Goal: Task Accomplishment & Management: Complete application form

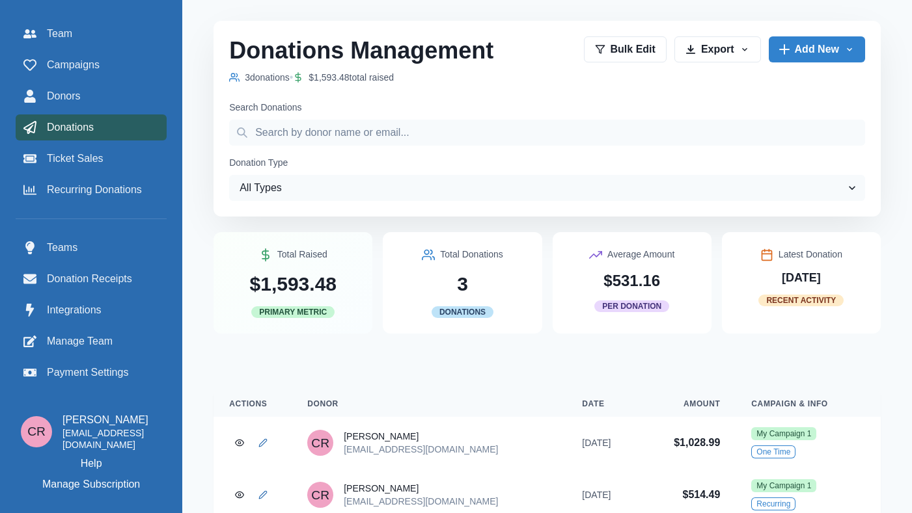
scroll to position [82, 0]
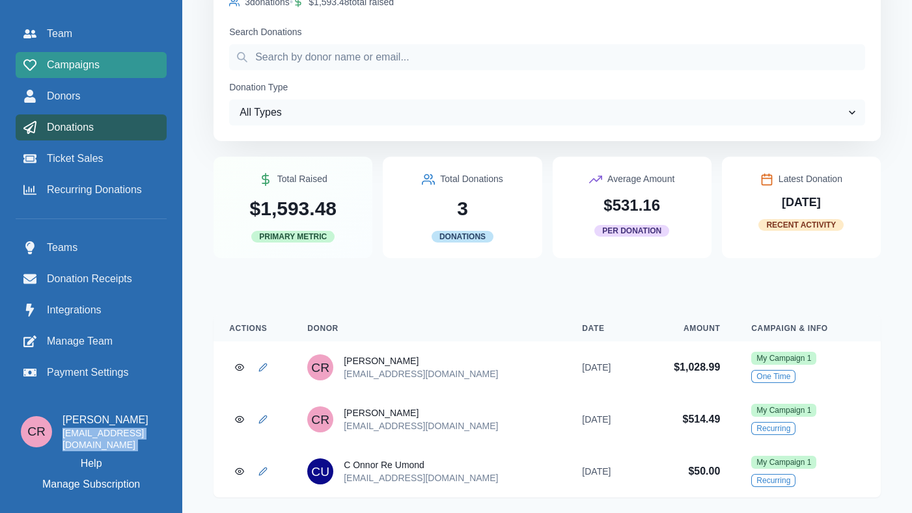
click at [90, 71] on span "Campaigns" at bounding box center [73, 65] width 53 height 16
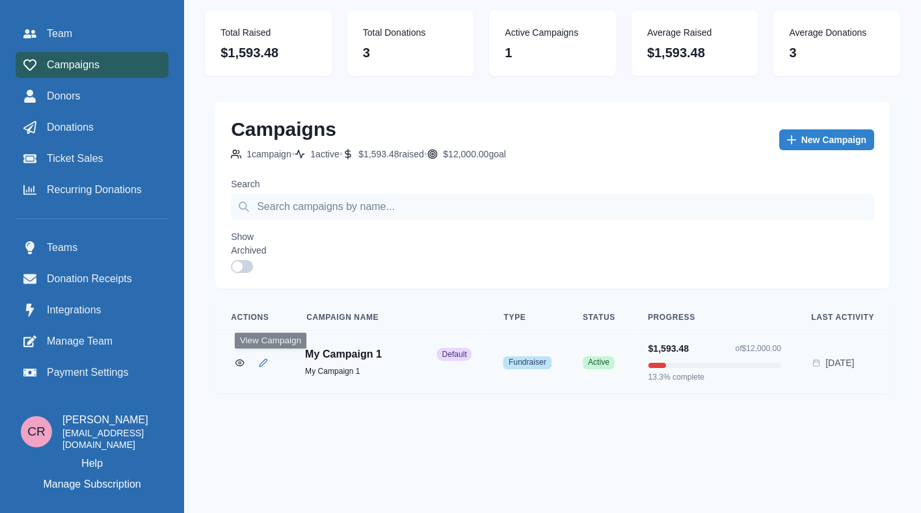
click at [258, 363] on td at bounding box center [252, 362] width 76 height 63
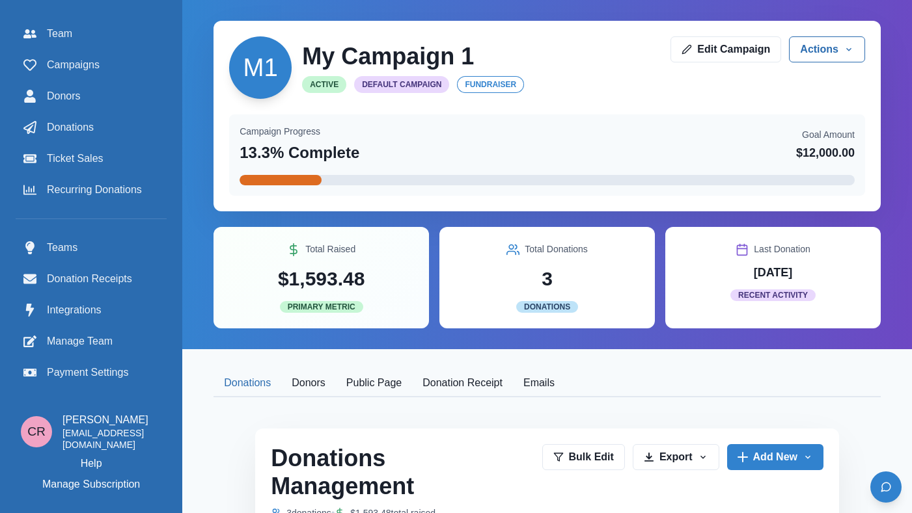
click at [412, 387] on button "Public Page" at bounding box center [374, 383] width 76 height 27
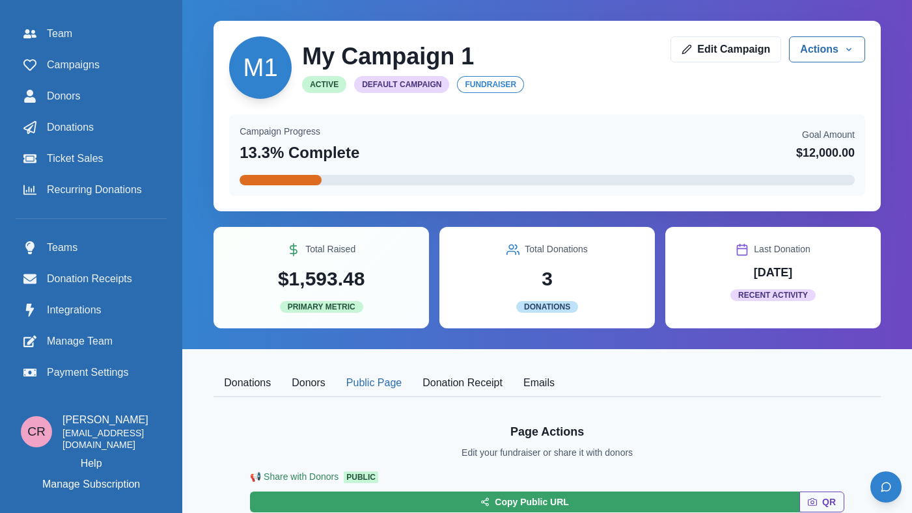
scroll to position [112, 0]
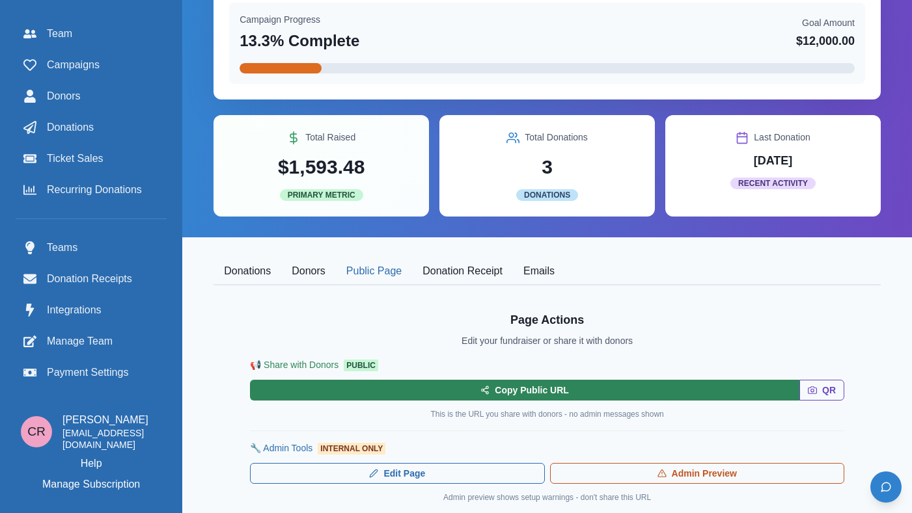
click at [577, 401] on button "Copy Public URL" at bounding box center [524, 390] width 549 height 21
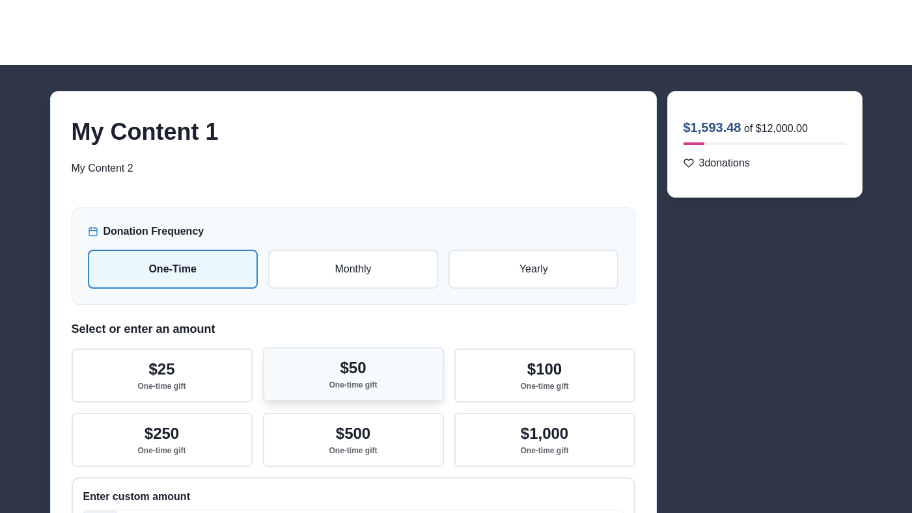
click at [331, 350] on button "$50 One-time gift" at bounding box center [353, 374] width 181 height 54
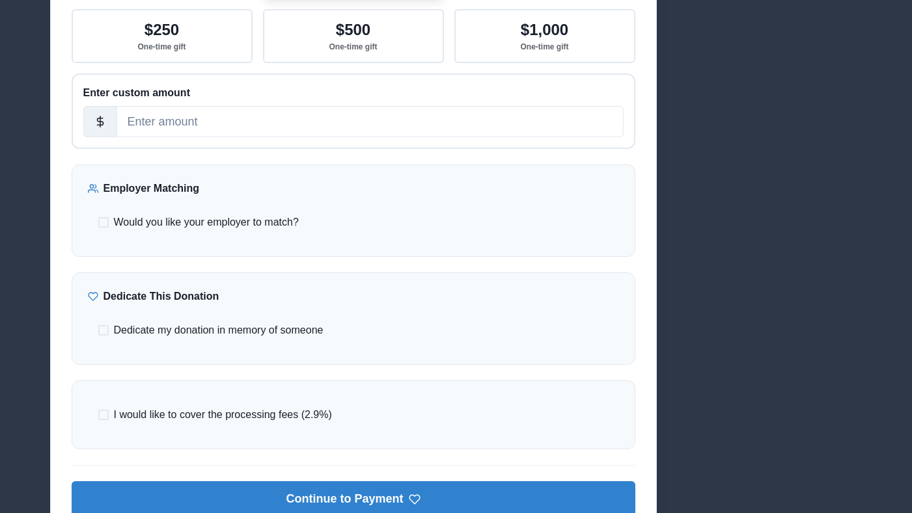
scroll to position [399, 0]
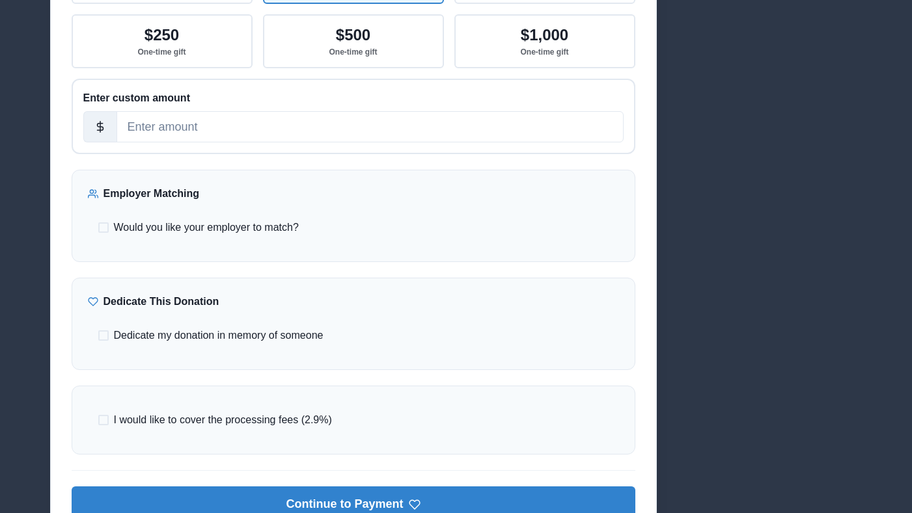
click at [265, 326] on div "Dedicate my donation in memory of someone Honoree Name Type Select type In hono…" at bounding box center [353, 336] width 531 height 36
click at [267, 337] on span "Dedicate my donation in memory of someone" at bounding box center [219, 336] width 210 height 16
click at [98, 336] on input "Dedicate my donation in memory of someone" at bounding box center [98, 336] width 1 height 1
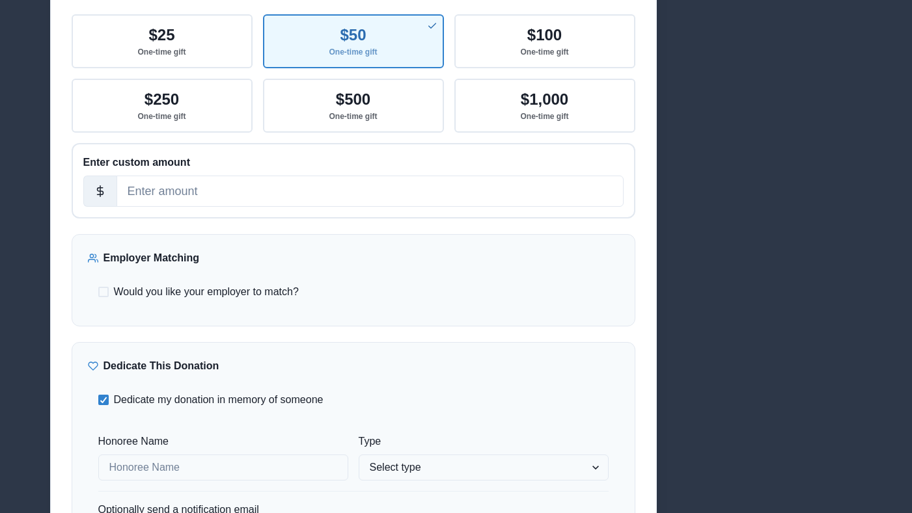
click at [255, 406] on span "Dedicate my donation in memory of someone" at bounding box center [219, 400] width 210 height 16
click at [98, 401] on input "Dedicate my donation in memory of someone" at bounding box center [98, 400] width 1 height 1
checkbox input "false"
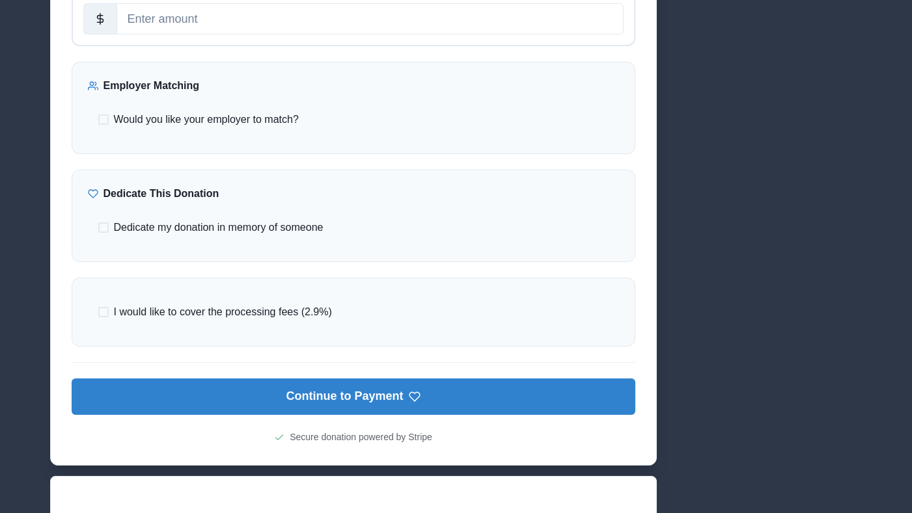
click at [249, 314] on span "I would like to cover the processing fees (2.9%)" at bounding box center [223, 313] width 218 height 16
click at [98, 313] on input "I would like to cover the processing fees (2.9%)" at bounding box center [98, 312] width 1 height 1
checkbox input "true"
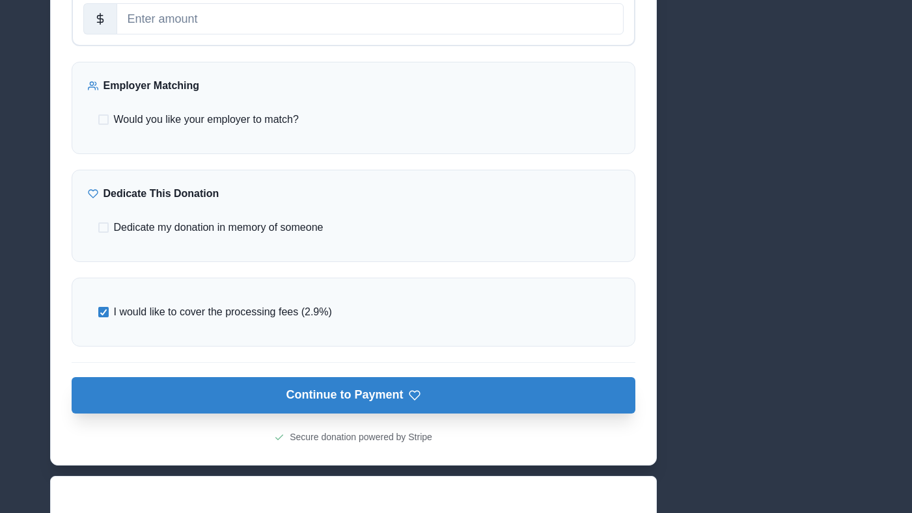
click at [305, 396] on button "Continue to Payment" at bounding box center [353, 395] width 563 height 36
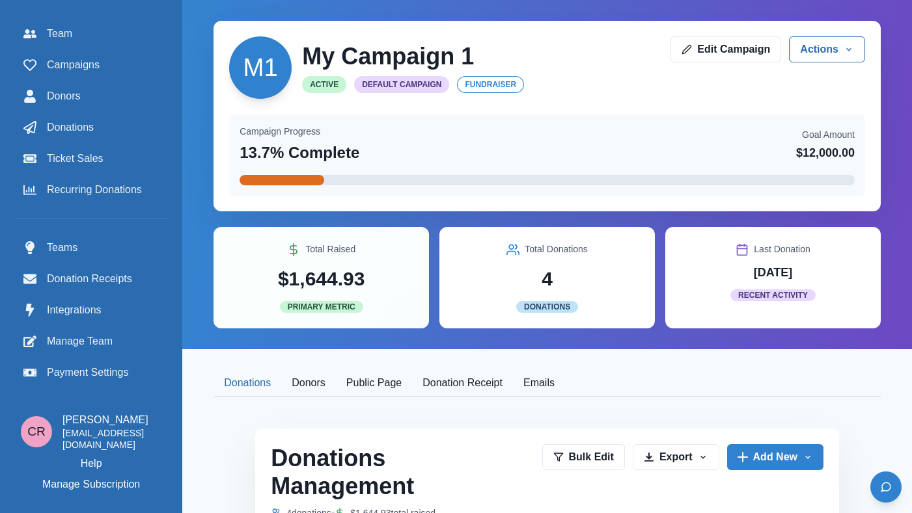
scroll to position [593, 0]
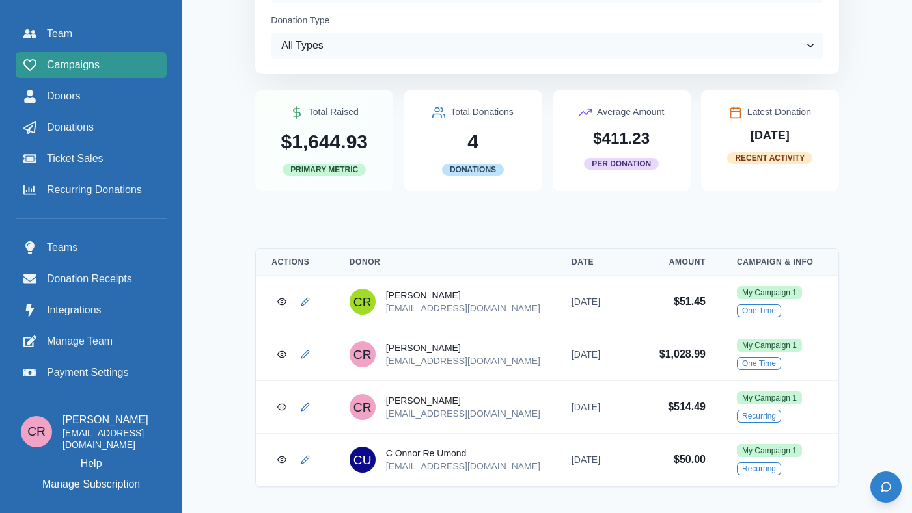
click at [123, 69] on div "Campaigns" at bounding box center [90, 65] width 135 height 16
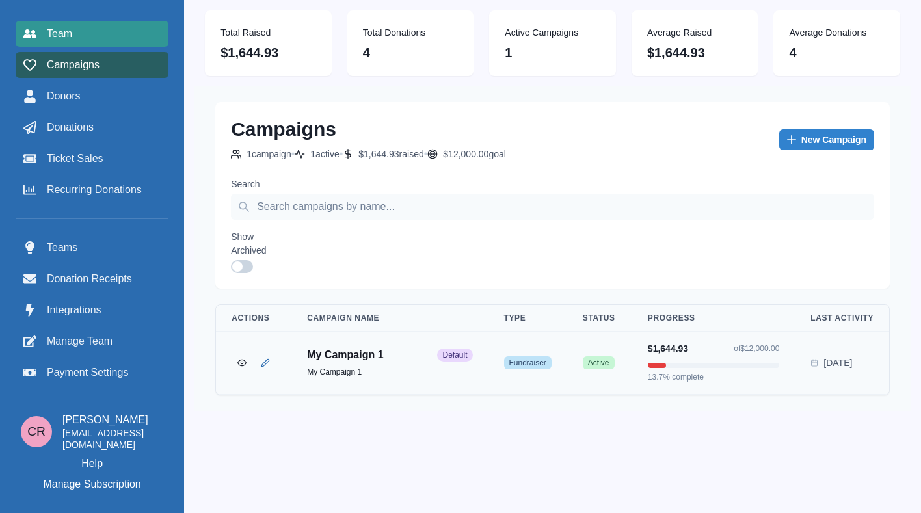
click at [123, 34] on div "Team" at bounding box center [91, 34] width 137 height 16
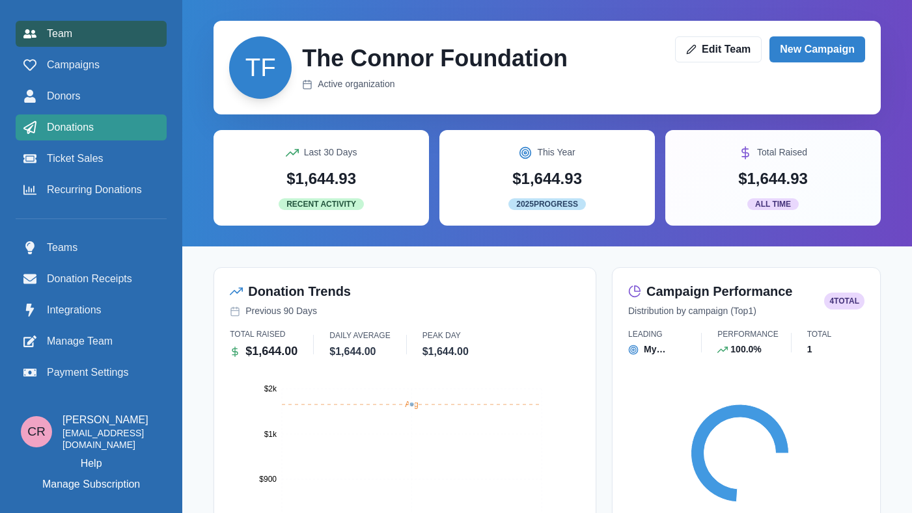
click at [153, 131] on div "Donations" at bounding box center [90, 128] width 135 height 16
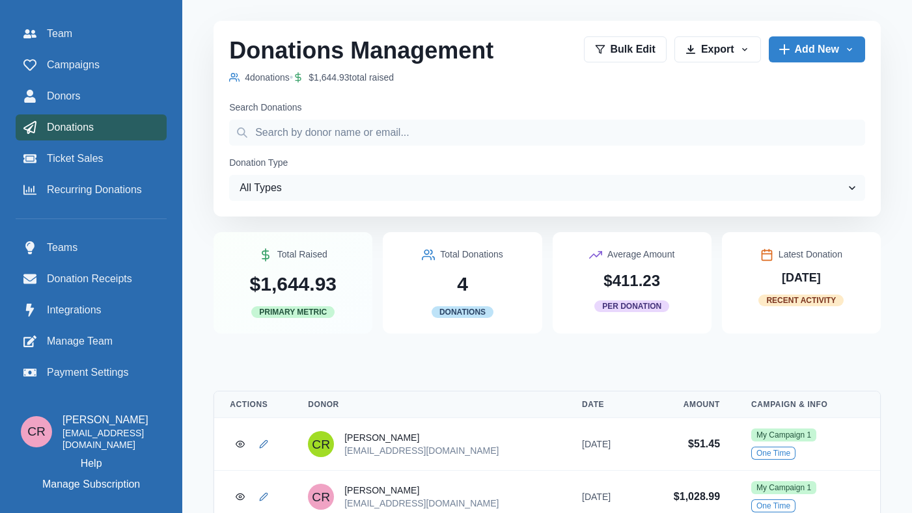
click at [141, 126] on div "Donations" at bounding box center [90, 128] width 135 height 16
click at [120, 69] on div "Campaigns" at bounding box center [90, 65] width 135 height 16
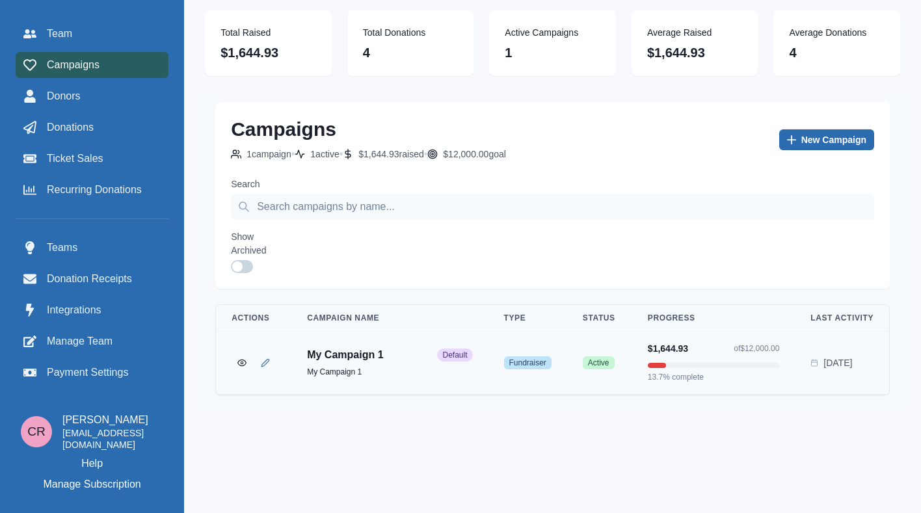
click at [815, 141] on link "New Campaign" at bounding box center [827, 139] width 95 height 21
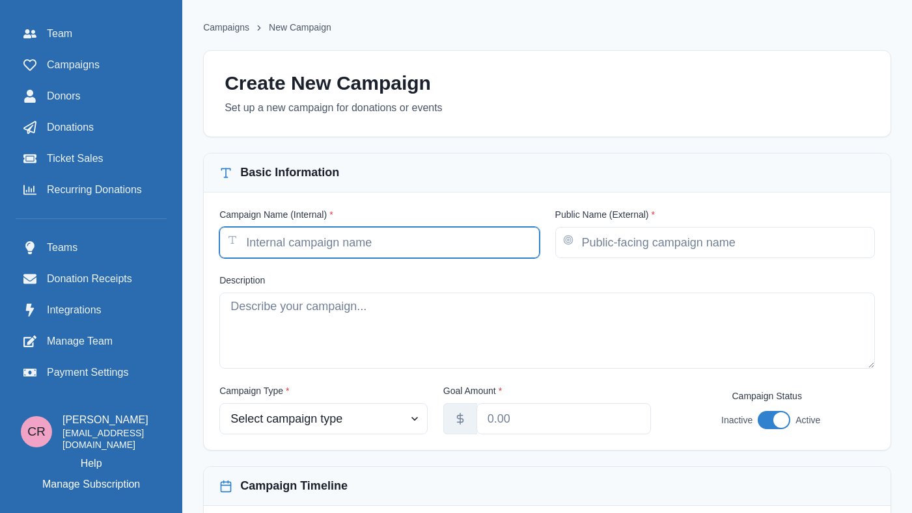
click at [415, 239] on input "Campaign Name (Internal) *" at bounding box center [378, 242] width 319 height 31
type input "Event"
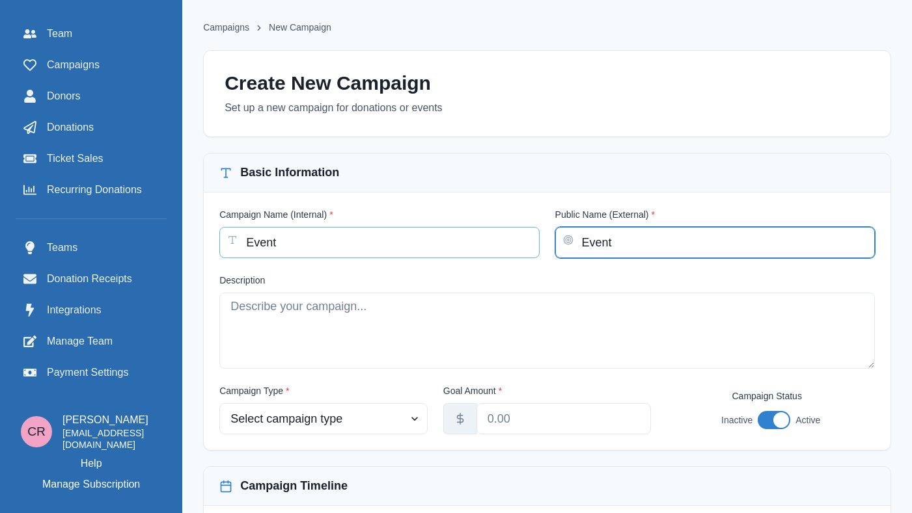
type input "Event"
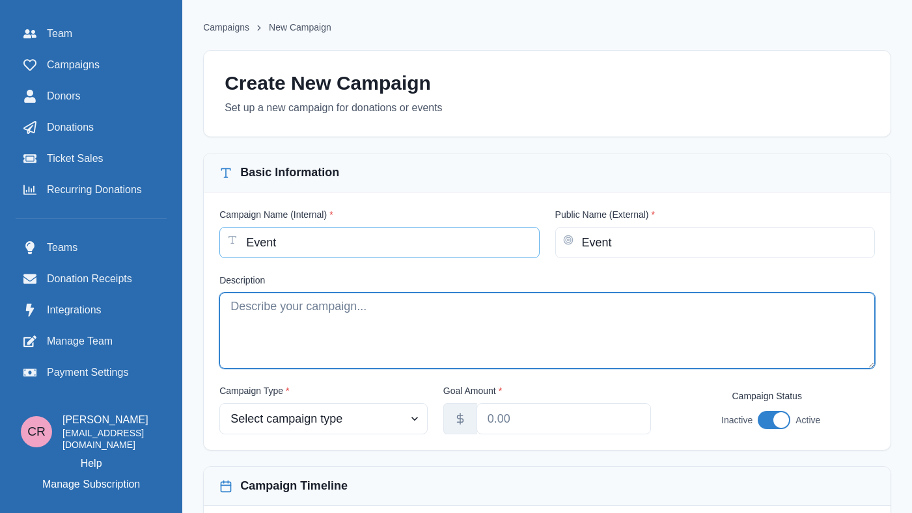
type textarea "C"
type textarea "Event"
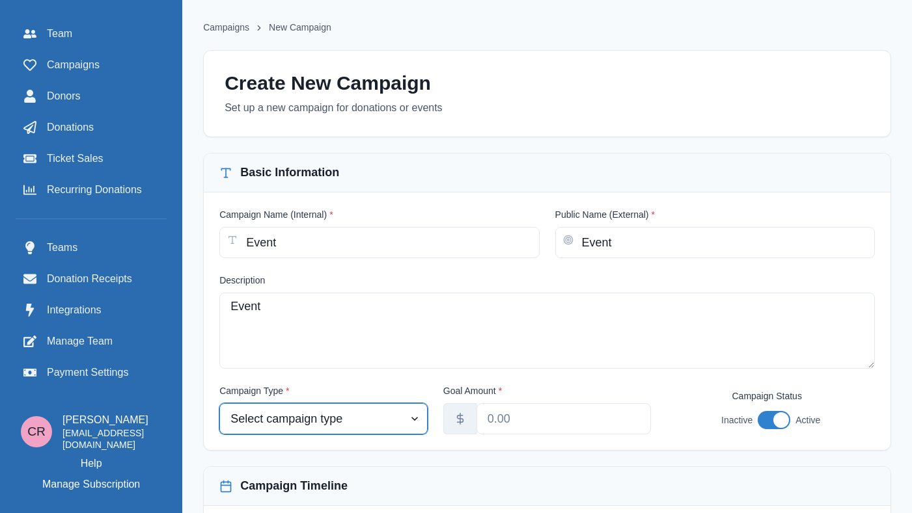
select select "event"
click at [251, 403] on select "Select campaign type Event Fundraiser Other" at bounding box center [323, 418] width 208 height 31
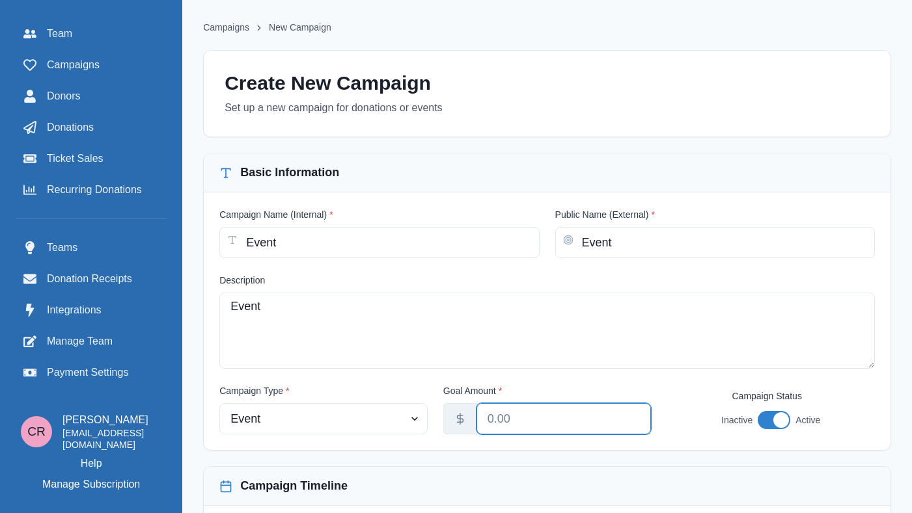
click at [521, 420] on input "Goal Amount *" at bounding box center [563, 418] width 175 height 31
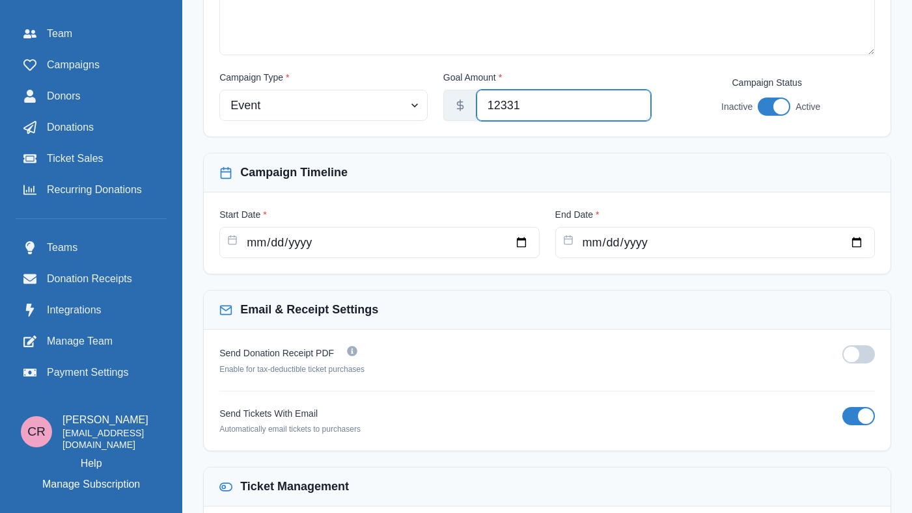
scroll to position [335, 0]
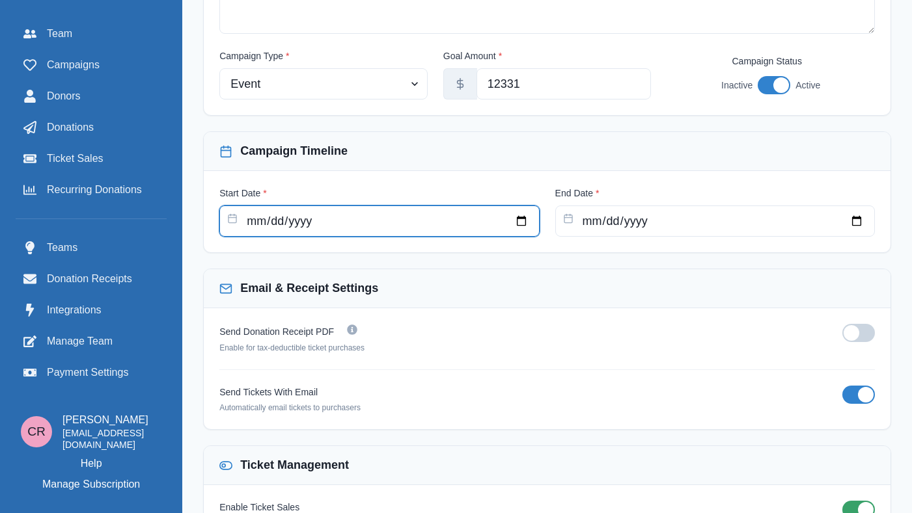
type input "12331.00"
click at [376, 223] on input "Start Date *" at bounding box center [378, 221] width 319 height 31
click at [536, 212] on input "Start Date *" at bounding box center [378, 221] width 319 height 31
click at [534, 226] on input "Start Date *" at bounding box center [378, 221] width 319 height 31
type input "[DATE]"
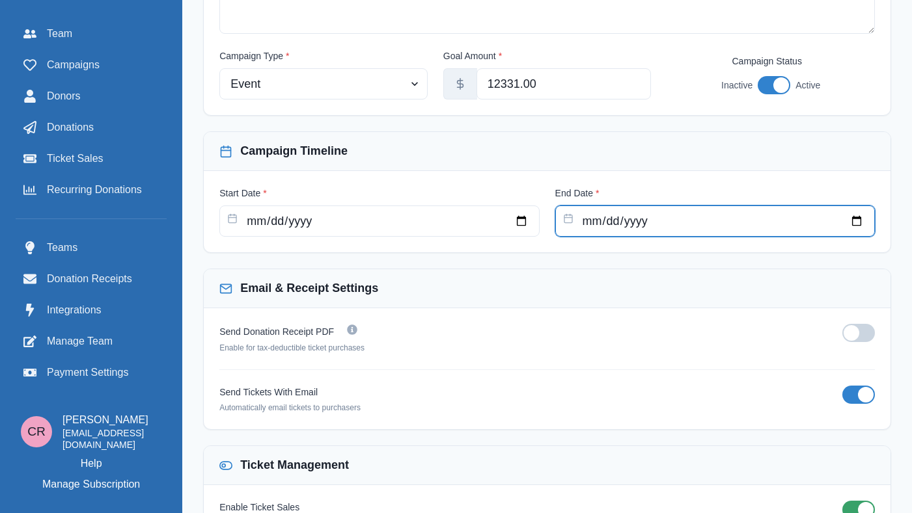
click at [854, 216] on input "End Date *" at bounding box center [714, 221] width 319 height 31
type input "[DATE]"
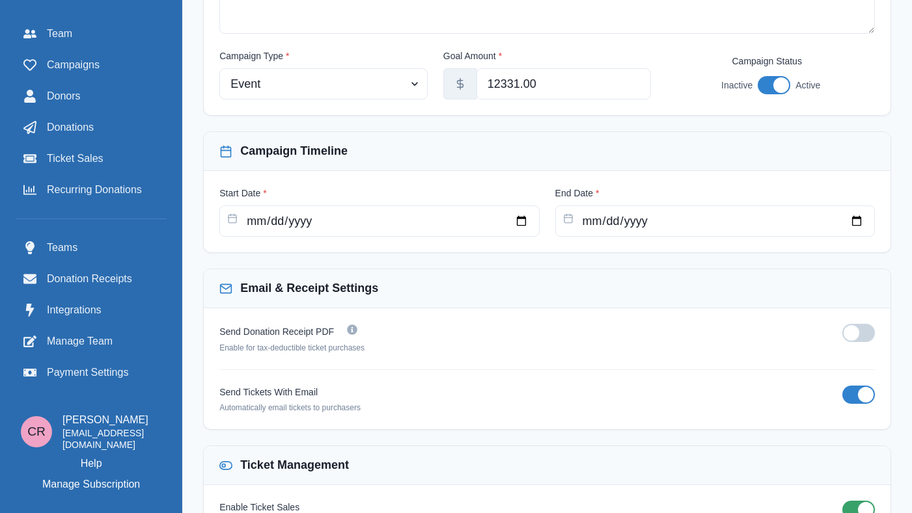
click at [848, 324] on span at bounding box center [858, 333] width 33 height 18
click at [842, 324] on input "checkbox" at bounding box center [841, 323] width 1 height 1
checkbox input "true"
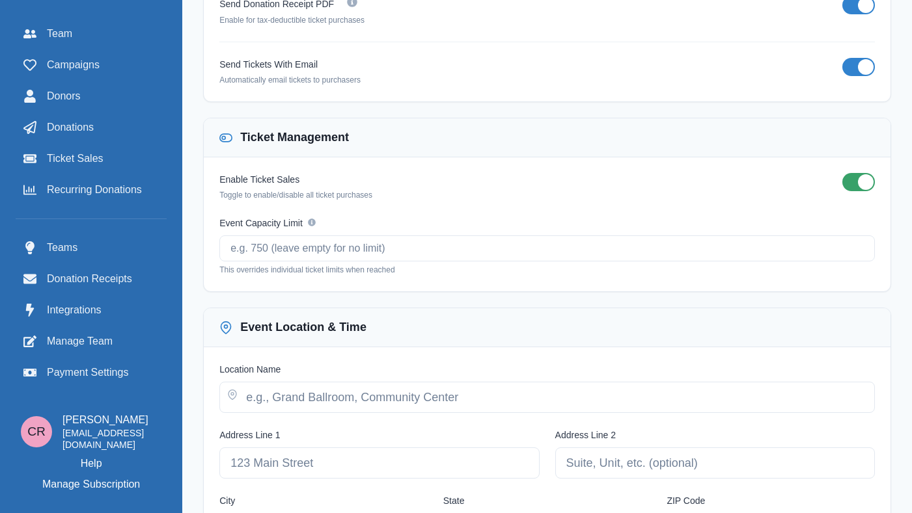
scroll to position [681, 0]
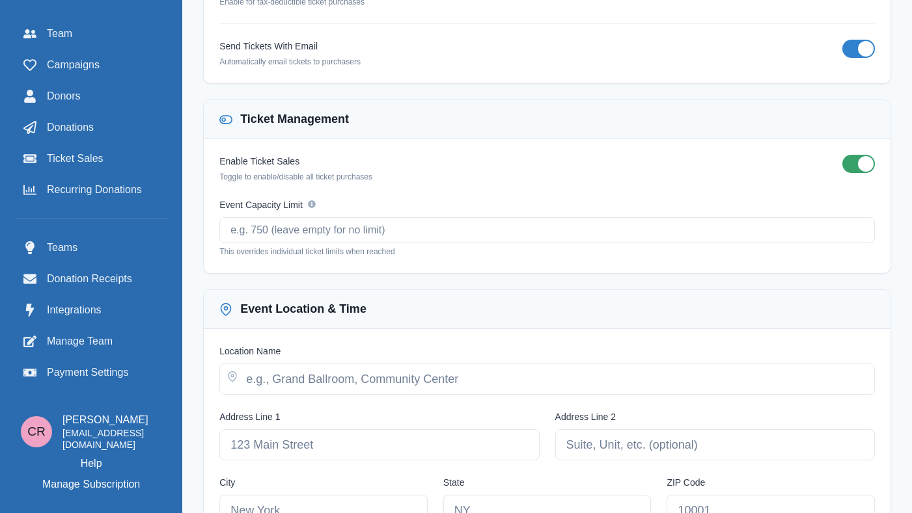
click at [582, 248] on p "This overrides individual ticket limits when reached" at bounding box center [546, 252] width 655 height 12
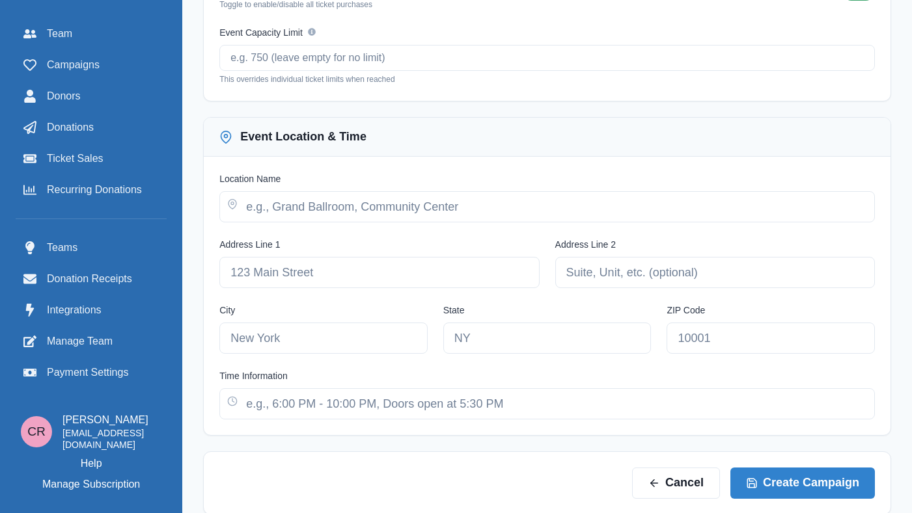
scroll to position [876, 0]
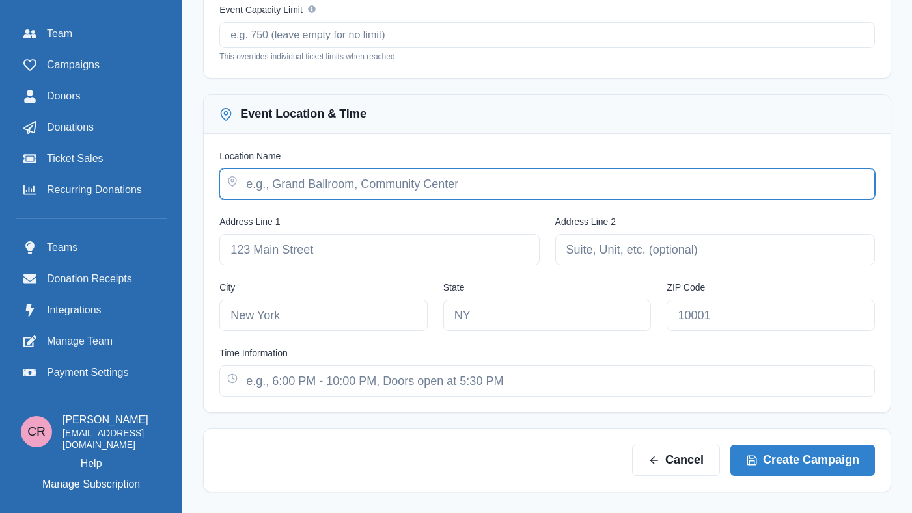
click at [455, 189] on input "Location Name" at bounding box center [546, 184] width 655 height 31
type input "1212"
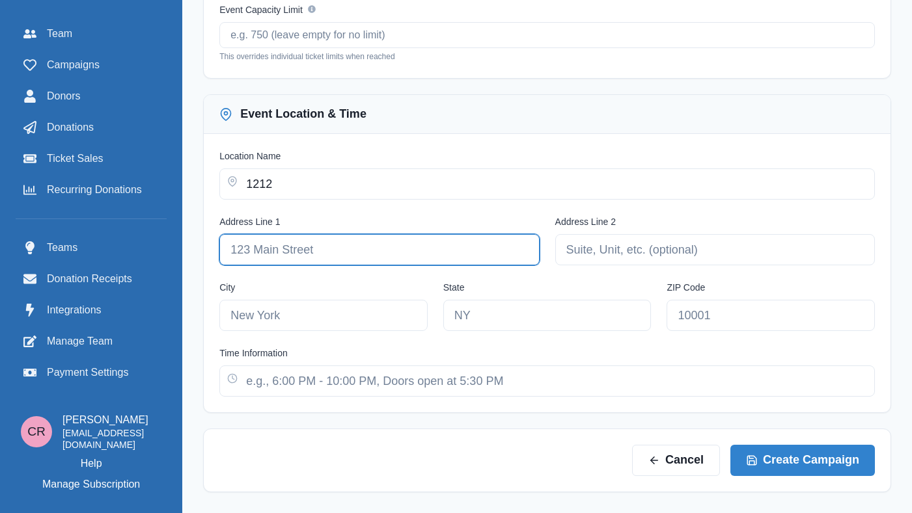
click at [431, 242] on input "Address Line 1" at bounding box center [378, 249] width 319 height 31
type input "1231"
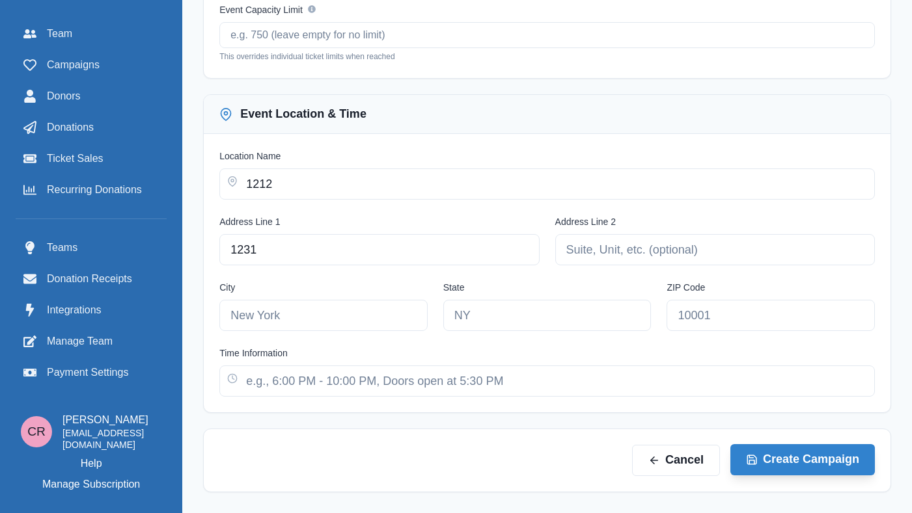
click at [843, 461] on button "Create Campaign" at bounding box center [802, 459] width 144 height 31
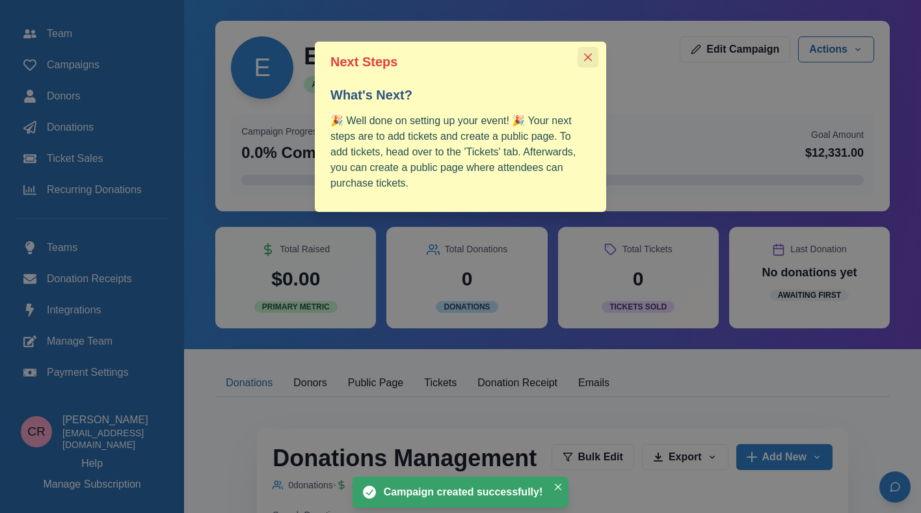
click at [590, 55] on icon "Close" at bounding box center [588, 57] width 8 height 8
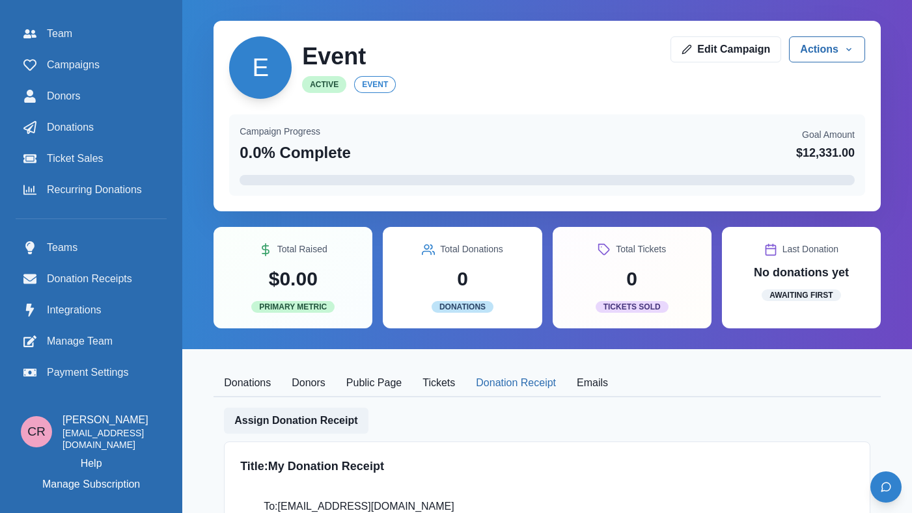
click at [530, 375] on button "Donation Receipt" at bounding box center [515, 383] width 101 height 27
click at [465, 379] on button "Tickets" at bounding box center [438, 383] width 53 height 27
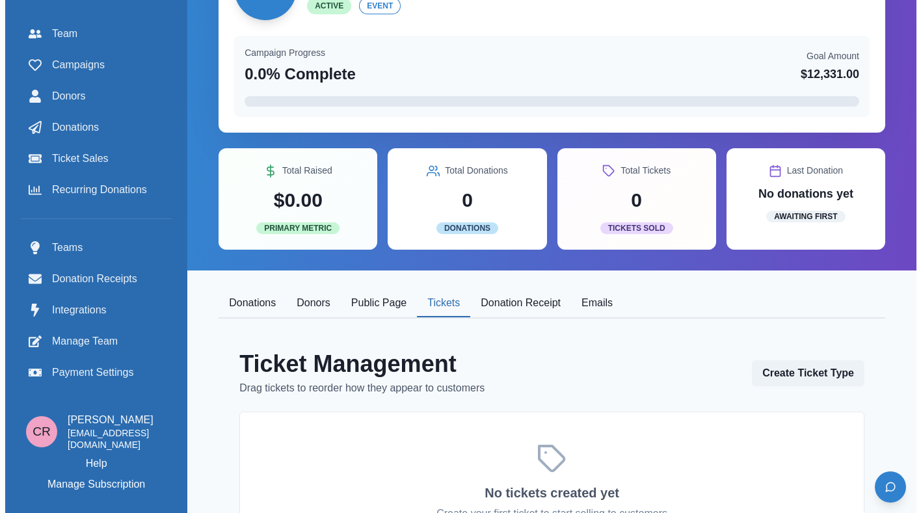
scroll to position [189, 0]
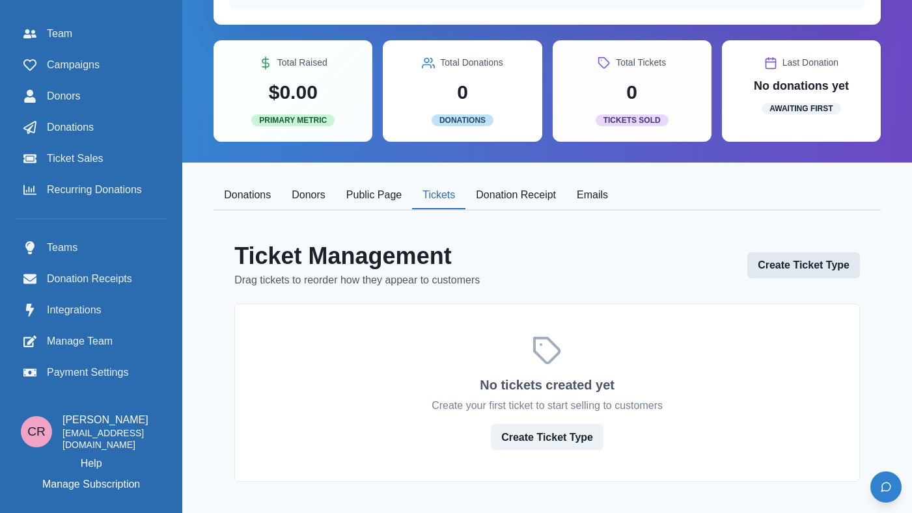
click at [798, 263] on button "Create Ticket Type" at bounding box center [803, 265] width 113 height 26
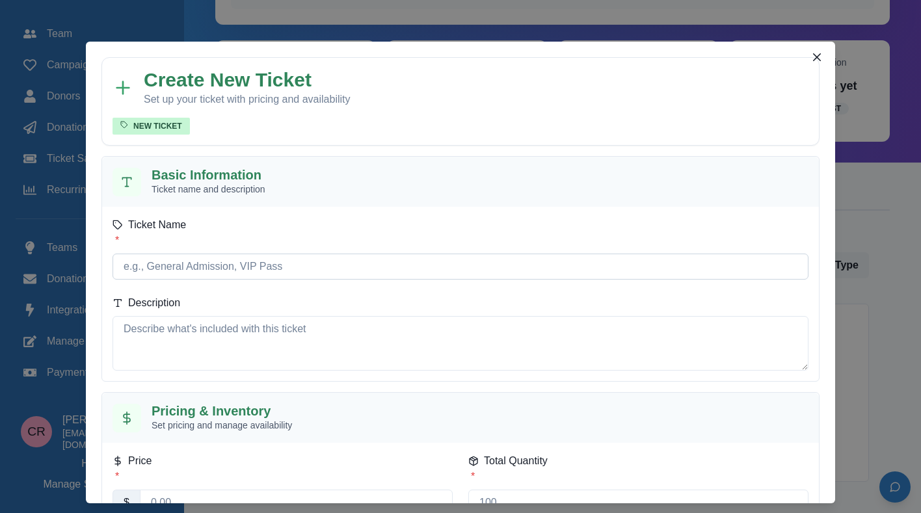
click at [360, 265] on input "Ticket Name *" at bounding box center [461, 267] width 696 height 26
type input "VIP"
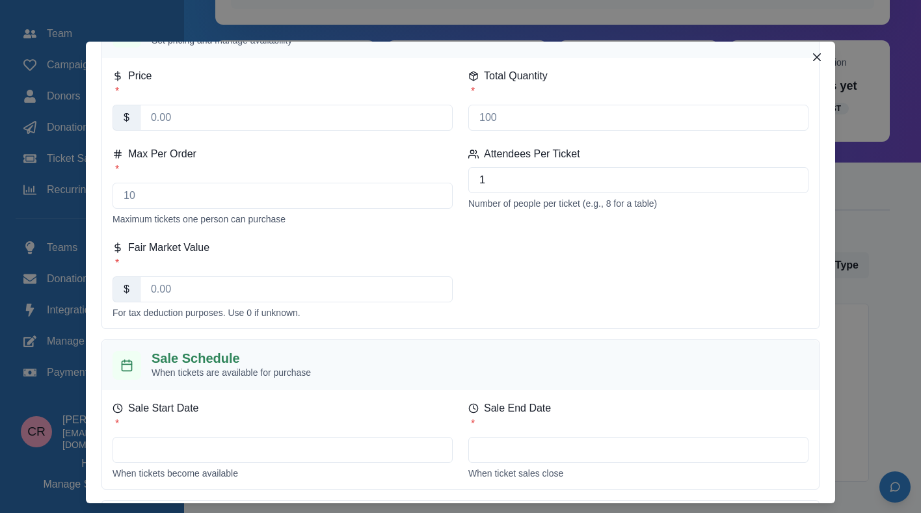
scroll to position [327, 0]
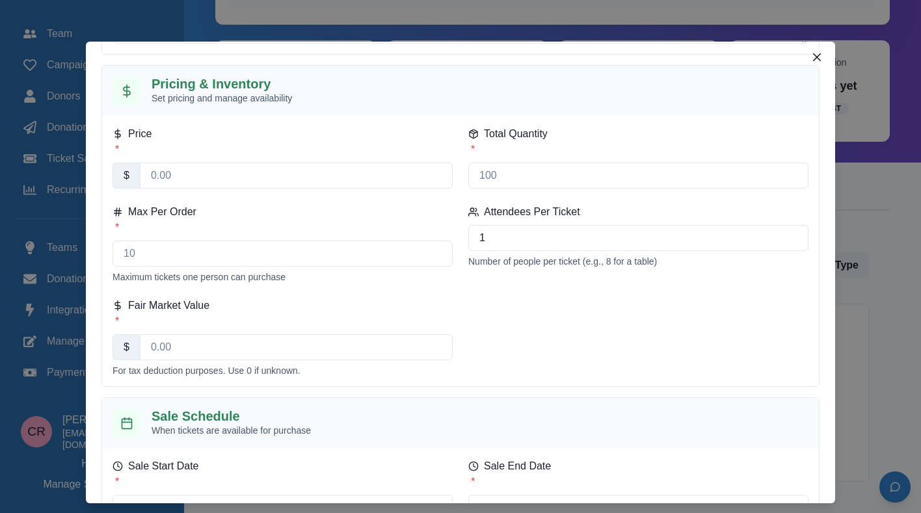
type textarea "112"
click at [251, 148] on label "Price *" at bounding box center [279, 141] width 332 height 31
click at [251, 163] on input "Price *" at bounding box center [296, 176] width 313 height 26
click at [252, 167] on input "Price *" at bounding box center [296, 176] width 313 height 26
type input "300.00"
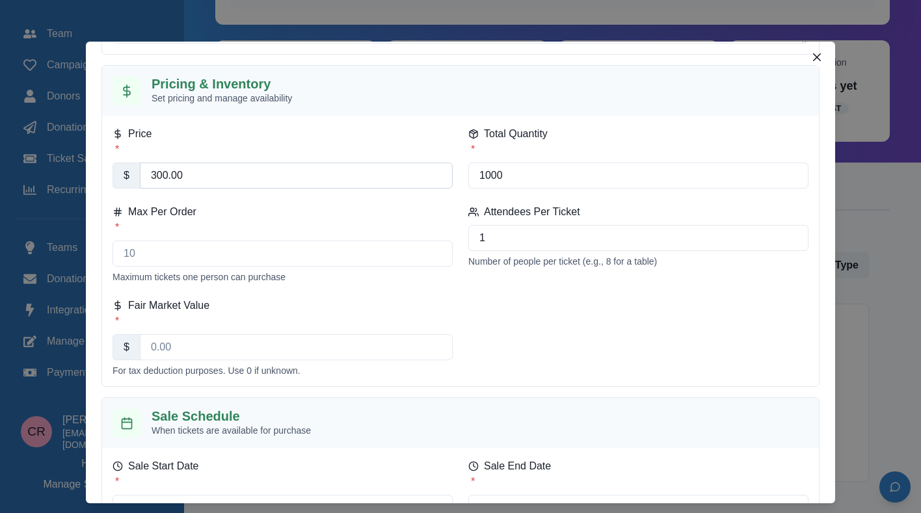
type input "1000"
type input "20"
type input "120.00"
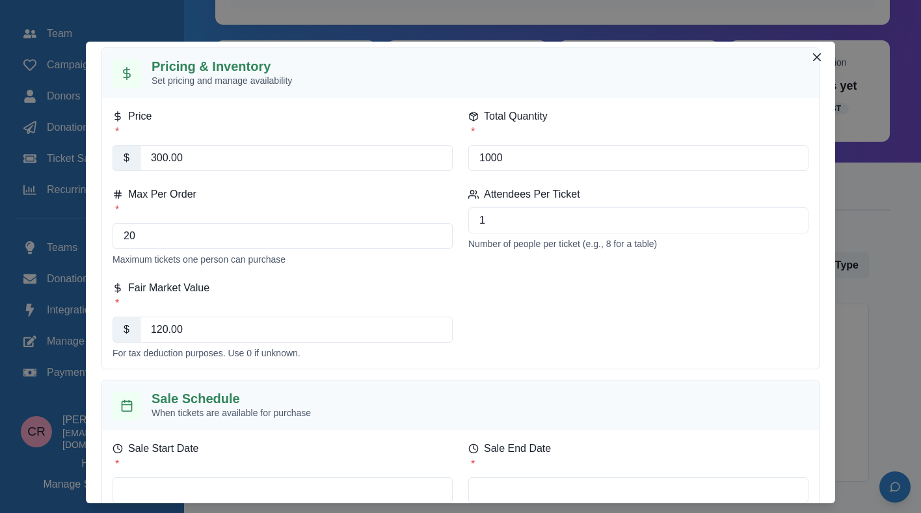
scroll to position [456, 0]
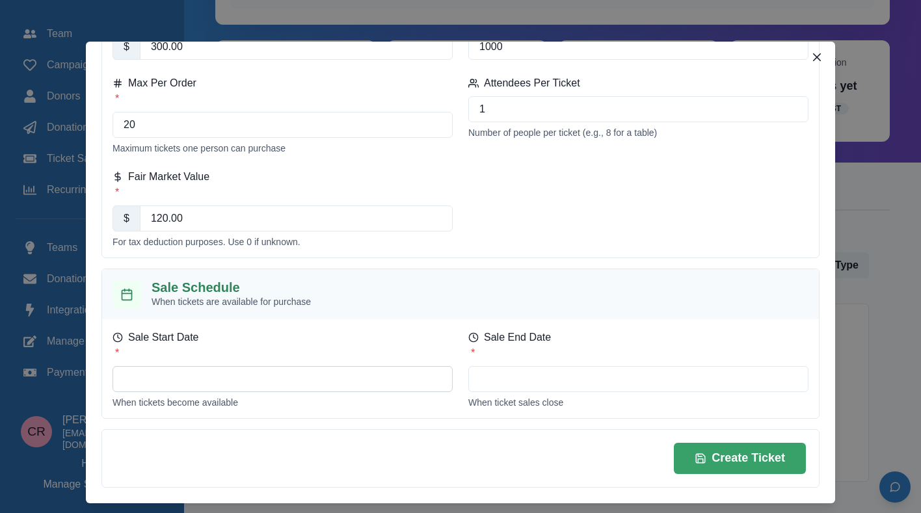
click at [217, 372] on input "Sale Start Date *" at bounding box center [283, 379] width 340 height 26
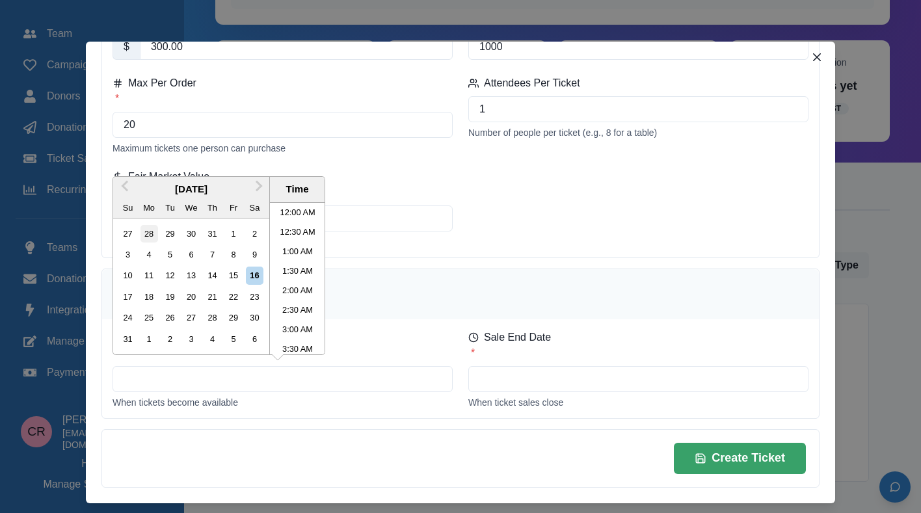
scroll to position [480, 0]
click at [122, 234] on div "27" at bounding box center [128, 234] width 18 height 18
type input "July 27, 2025 12:00 AM"
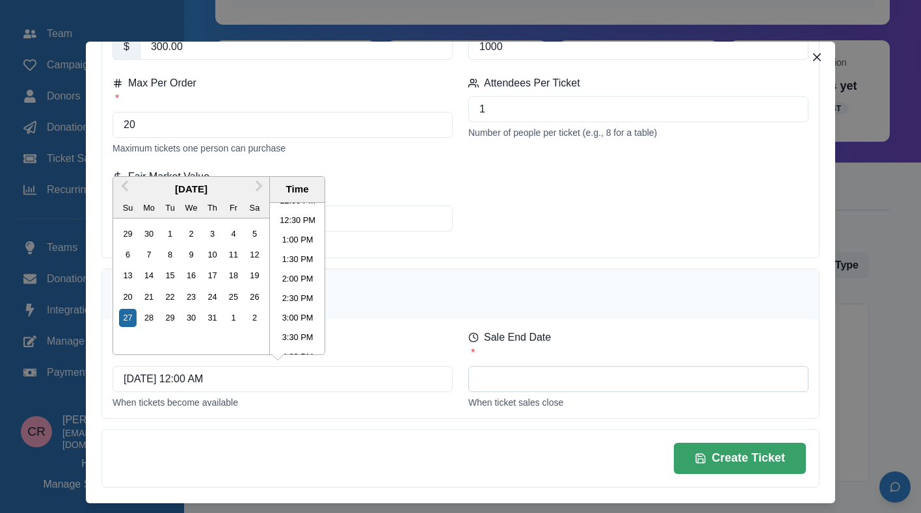
click at [538, 388] on input "Sale End Date *" at bounding box center [638, 379] width 340 height 26
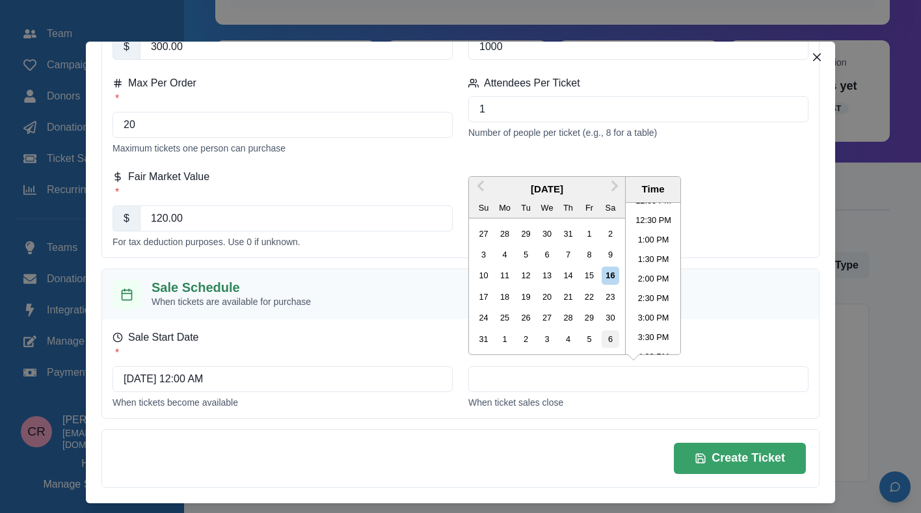
click at [610, 342] on div "6" at bounding box center [611, 340] width 18 height 18
type input "September 6, 2025 12:00 AM"
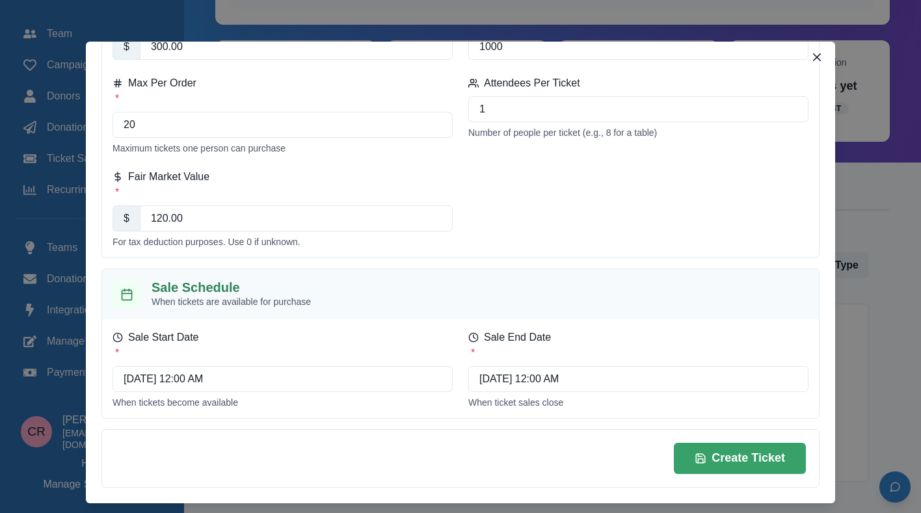
click at [610, 446] on div "Create Ticket" at bounding box center [460, 458] width 691 height 31
click at [735, 454] on button "Create Ticket" at bounding box center [740, 458] width 132 height 31
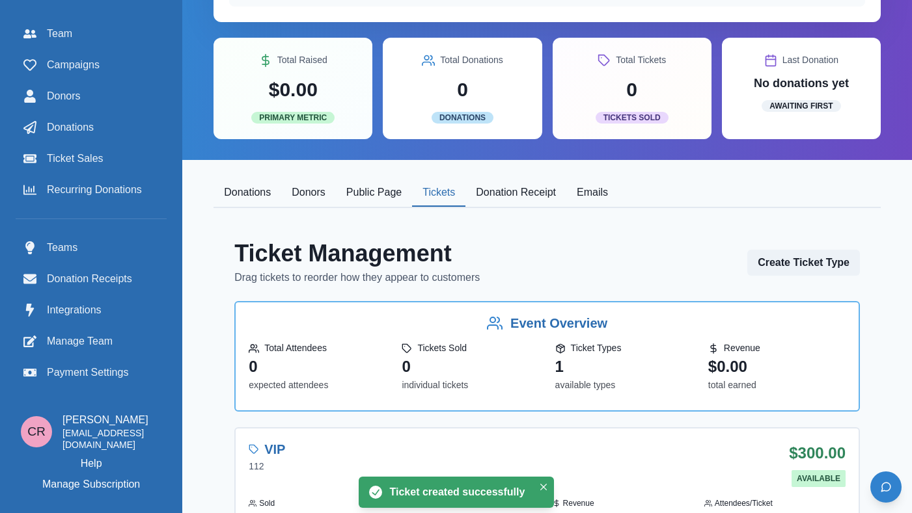
click at [571, 297] on div "Ticket Management Drag tickets to reorder how they appear to customers Create T…" at bounding box center [546, 433] width 625 height 389
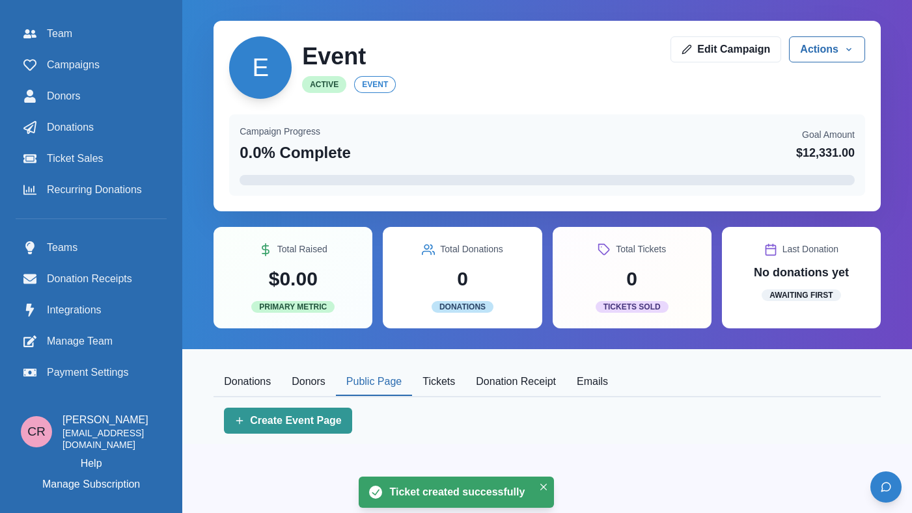
scroll to position [0, 0]
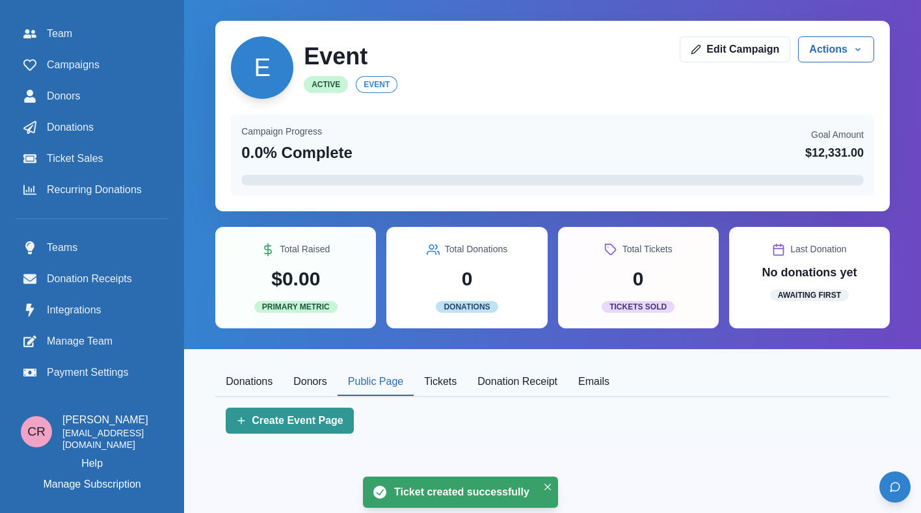
click at [418, 204] on div "E Event Active event Edit Campaign Actions Edit Duplicate Delete Set as Default…" at bounding box center [552, 222] width 737 height 444
click at [316, 434] on link "Create Event Page" at bounding box center [290, 421] width 128 height 26
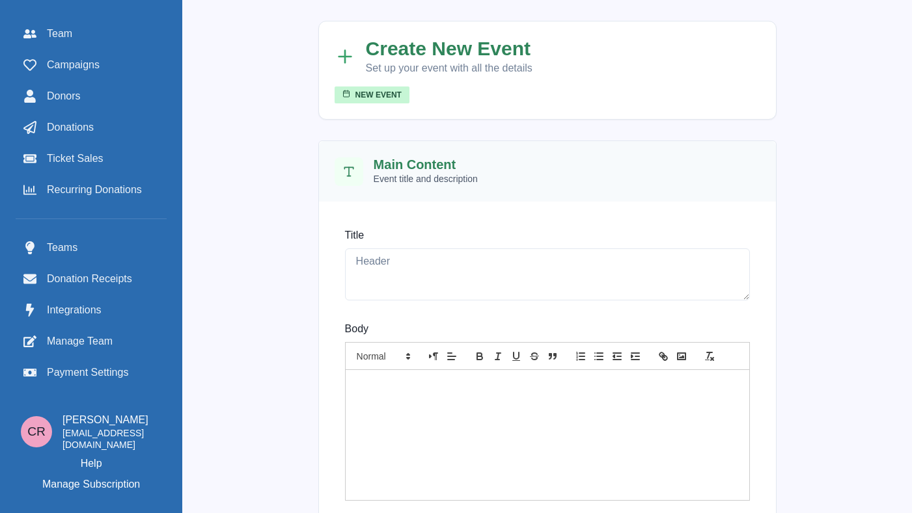
click at [420, 161] on h2 "Main Content" at bounding box center [414, 165] width 83 height 16
copy h2 "Main Content"
click at [432, 282] on textarea "Title" at bounding box center [547, 275] width 405 height 52
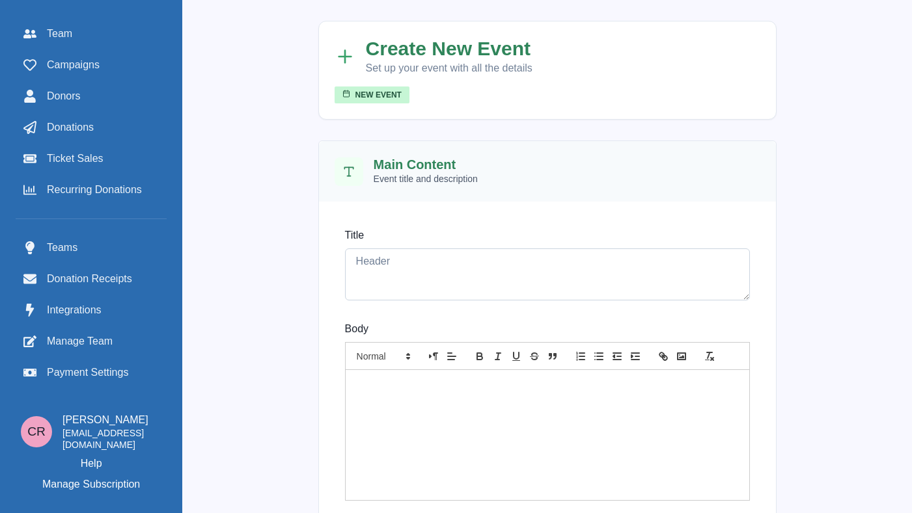
paste textarea "Main Content"
type textarea "Main Content"
click at [424, 400] on div at bounding box center [547, 435] width 403 height 130
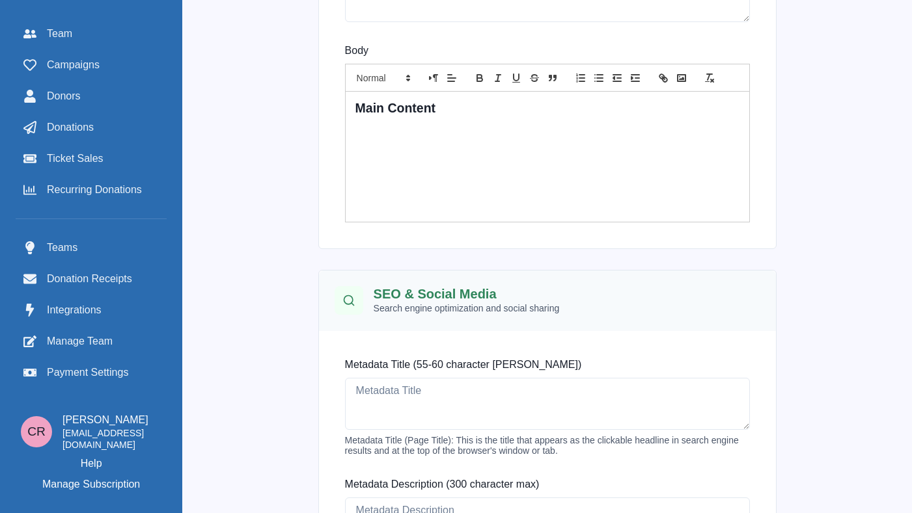
scroll to position [338, 0]
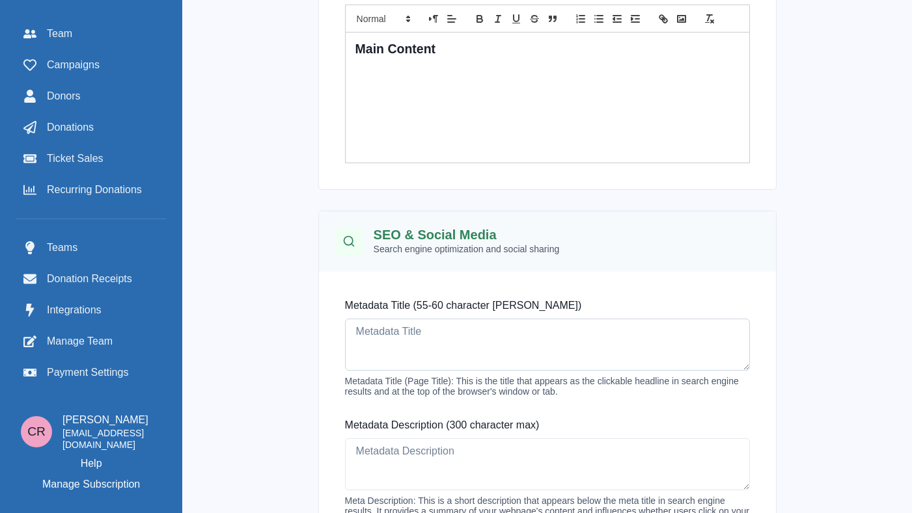
click at [439, 334] on textarea "Metadata Title (55-60 character max)" at bounding box center [547, 345] width 405 height 52
paste textarea "Main Content"
type textarea "Main Content"
click at [440, 453] on textarea "Metadata Description (300 character max)" at bounding box center [547, 465] width 405 height 52
paste textarea "Main Content"
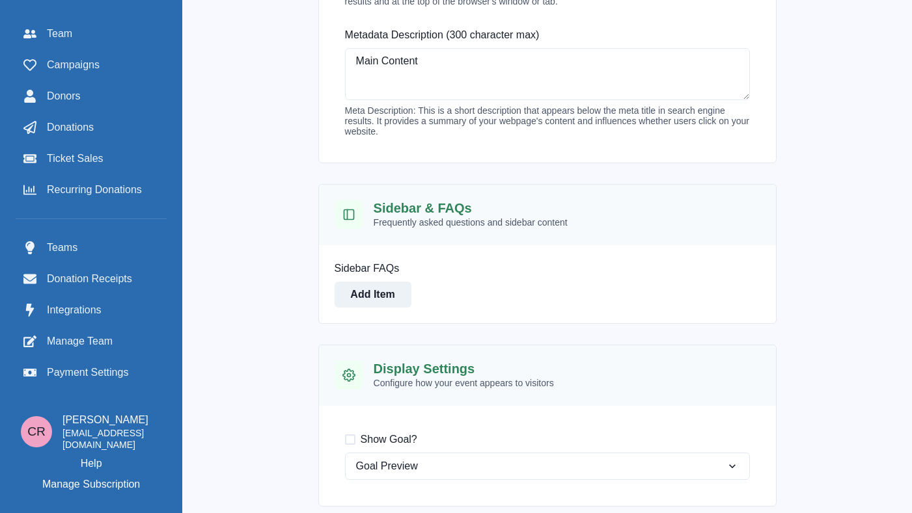
scroll to position [822, 0]
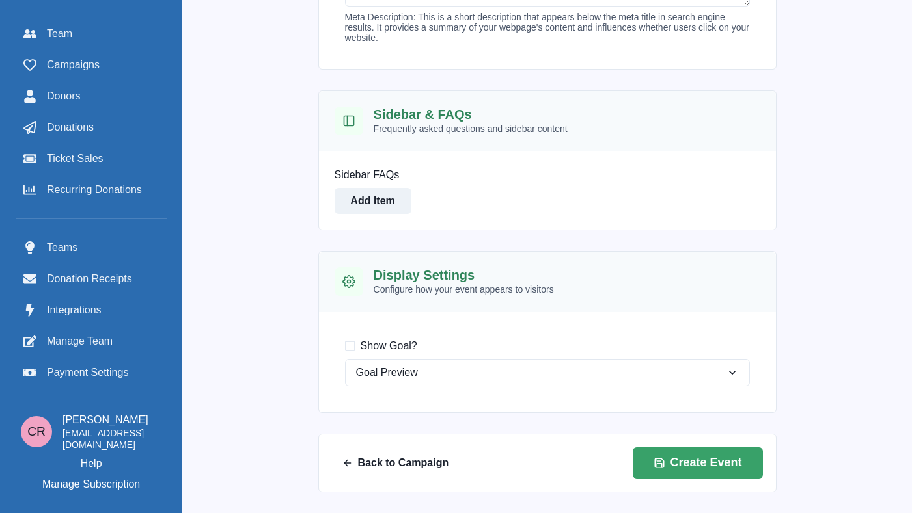
click at [405, 346] on span "Show Goal?" at bounding box center [388, 346] width 57 height 16
type textarea "Main Content"
click at [345, 346] on input "Show Goal?" at bounding box center [344, 346] width 1 height 1
checkbox input "true"
click at [665, 463] on icon "submit" at bounding box center [659, 463] width 12 height 12
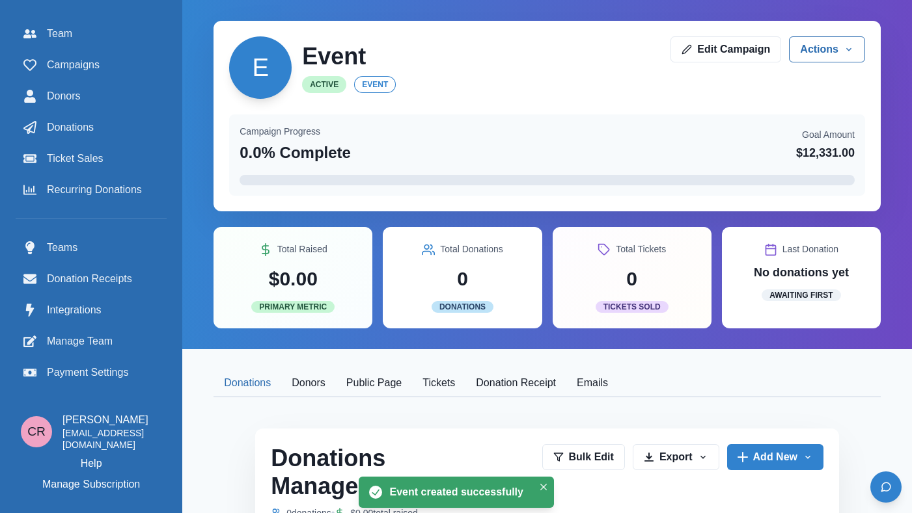
click at [412, 383] on button "Public Page" at bounding box center [374, 383] width 76 height 27
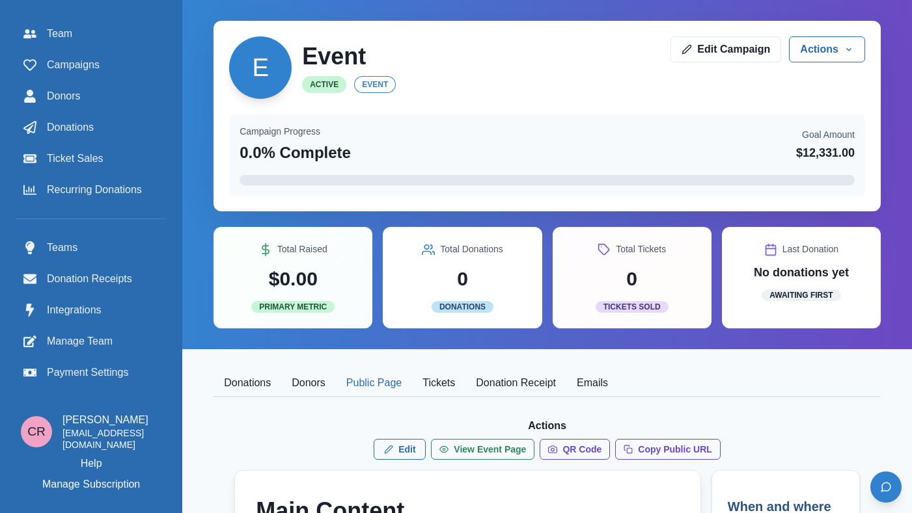
scroll to position [1, 0]
click at [696, 445] on button "Copy Public URL" at bounding box center [667, 449] width 105 height 21
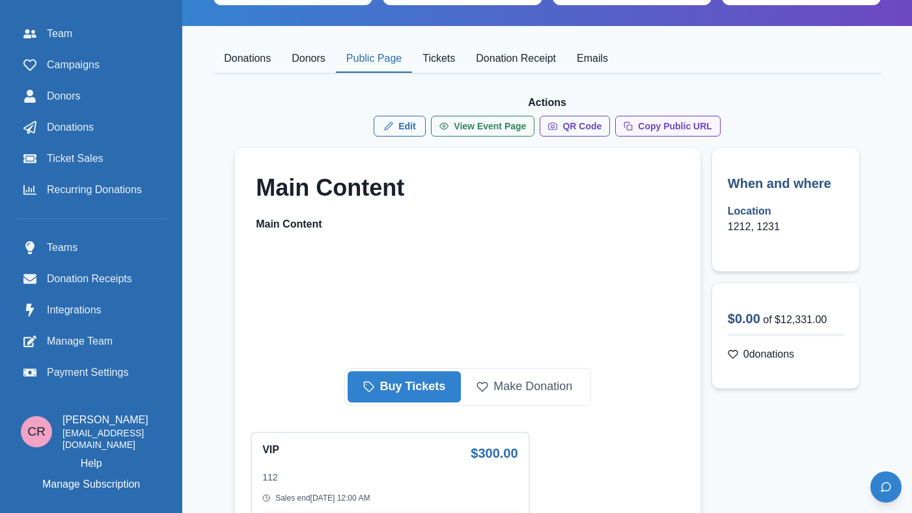
scroll to position [234, 0]
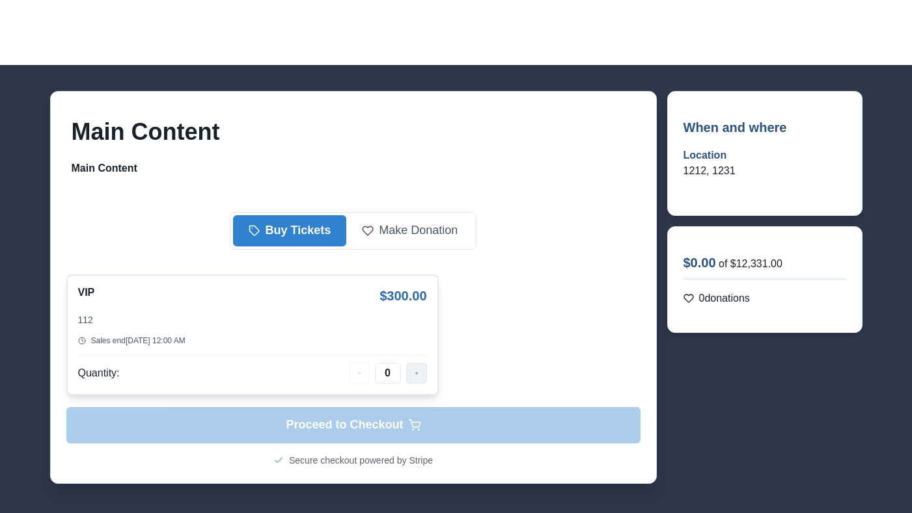
click at [426, 380] on button "button" at bounding box center [416, 373] width 21 height 21
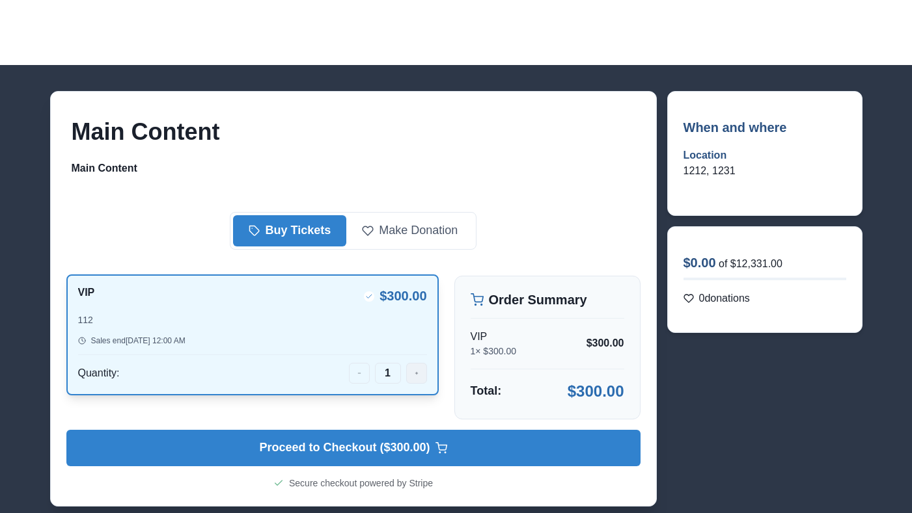
click at [426, 380] on button "button" at bounding box center [416, 373] width 21 height 21
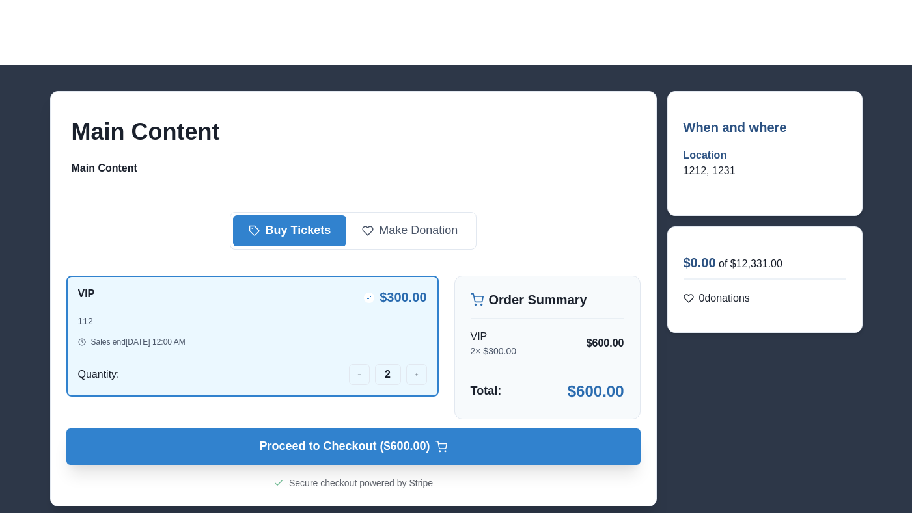
click at [488, 438] on button "Proceed to Checkout ($ 600.00 ) Checkout $ 600.00" at bounding box center [353, 447] width 574 height 36
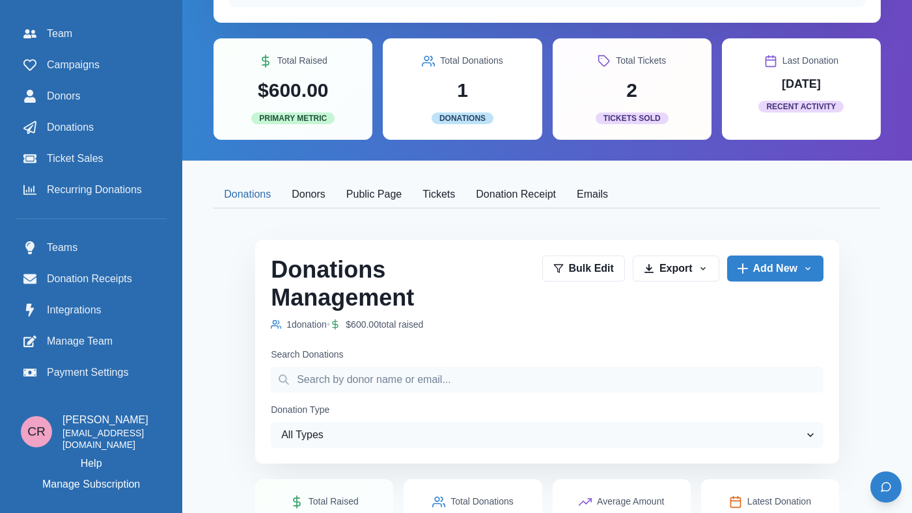
scroll to position [185, 0]
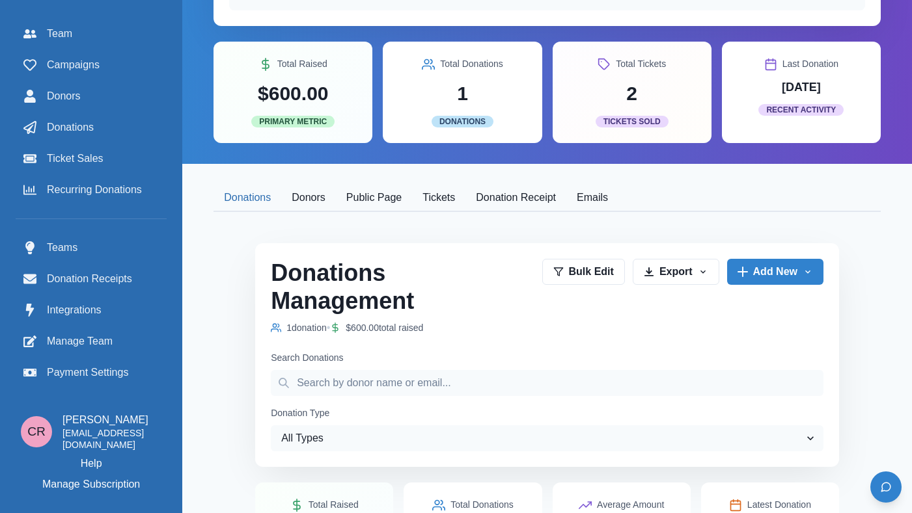
click at [465, 206] on button "Tickets" at bounding box center [438, 198] width 53 height 27
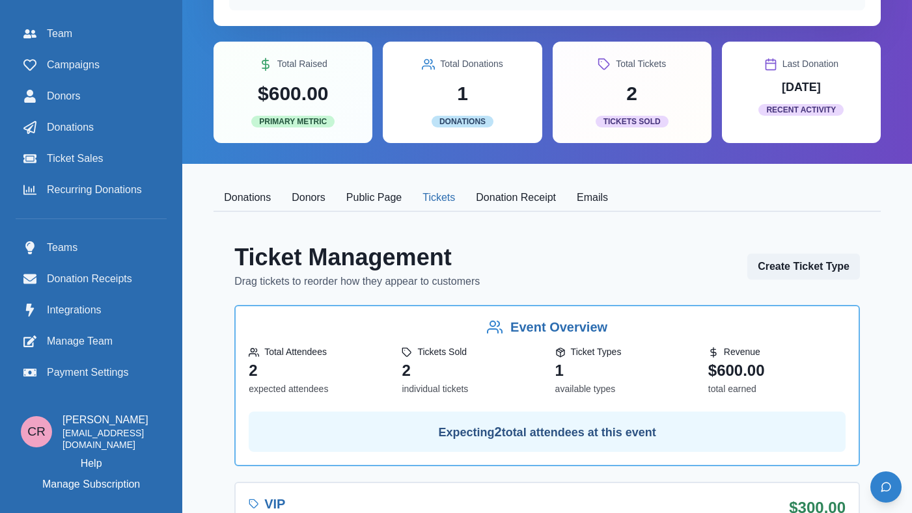
click at [465, 206] on button "Tickets" at bounding box center [438, 198] width 53 height 27
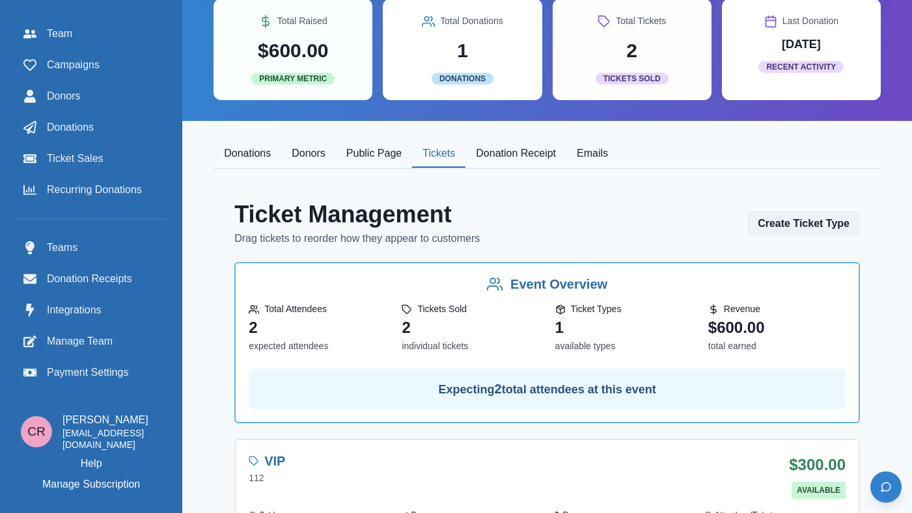
scroll to position [230, 0]
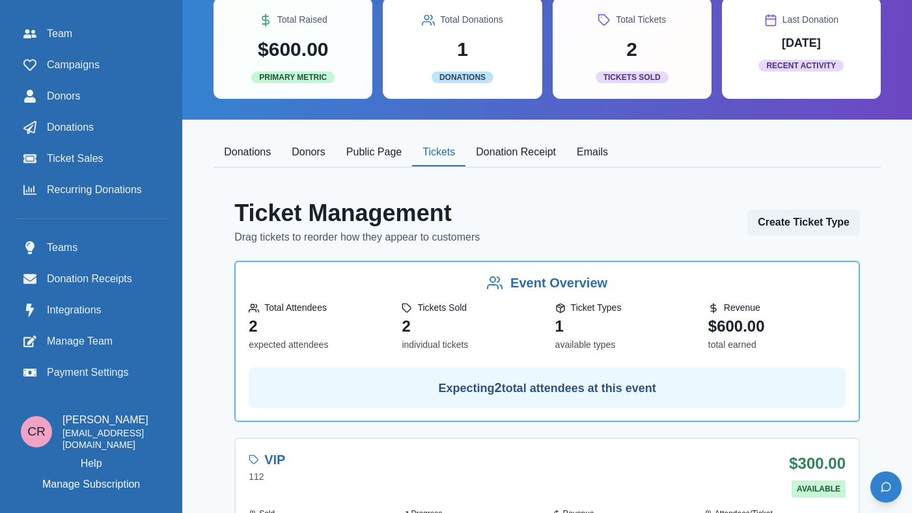
click at [281, 160] on button "Donations" at bounding box center [247, 152] width 68 height 27
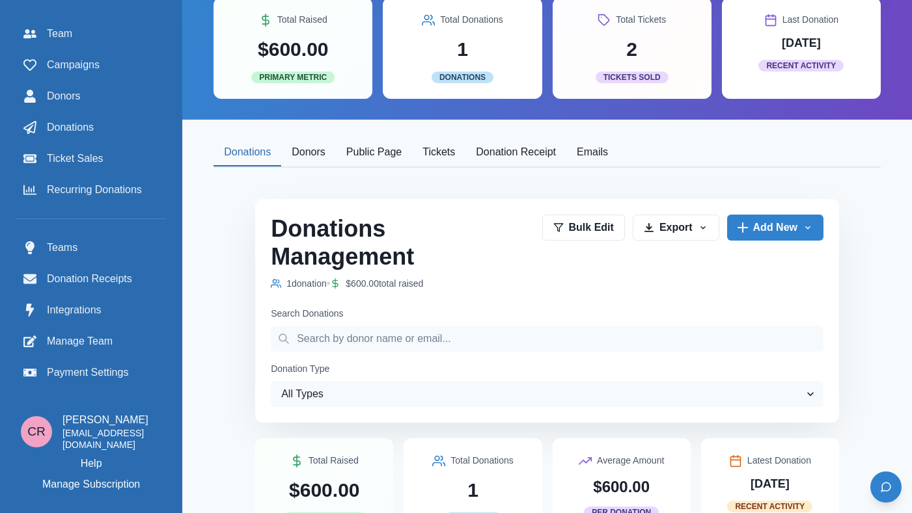
scroll to position [426, 0]
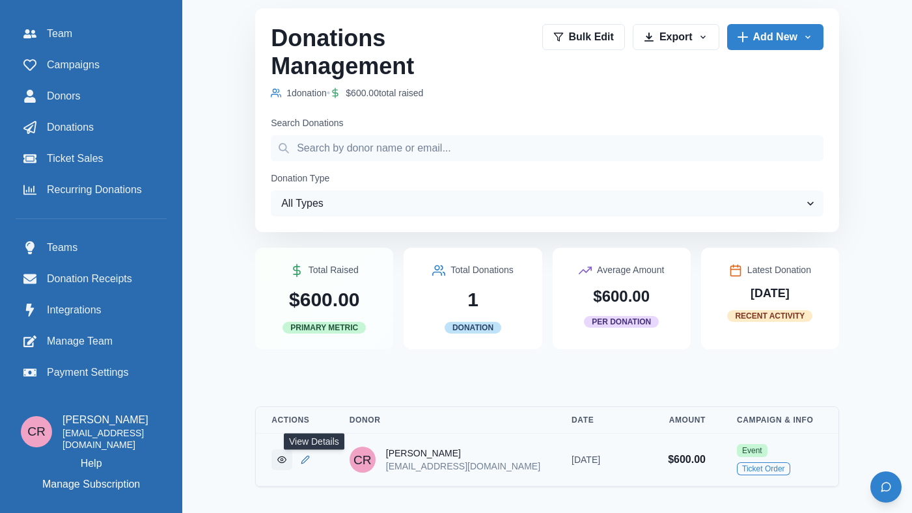
click at [292, 457] on link "View Donation" at bounding box center [281, 460] width 21 height 21
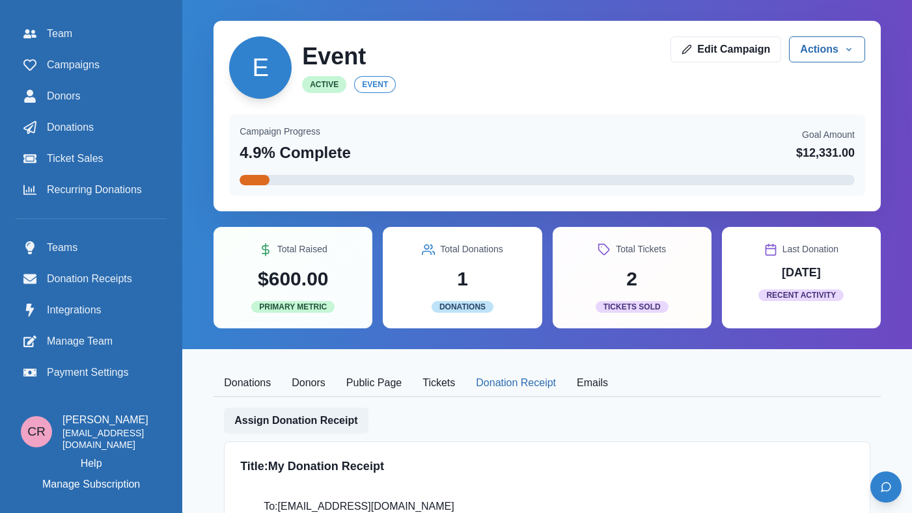
click at [539, 381] on button "Donation Receipt" at bounding box center [515, 383] width 101 height 27
click at [748, 55] on link "Edit Campaign" at bounding box center [725, 49] width 111 height 26
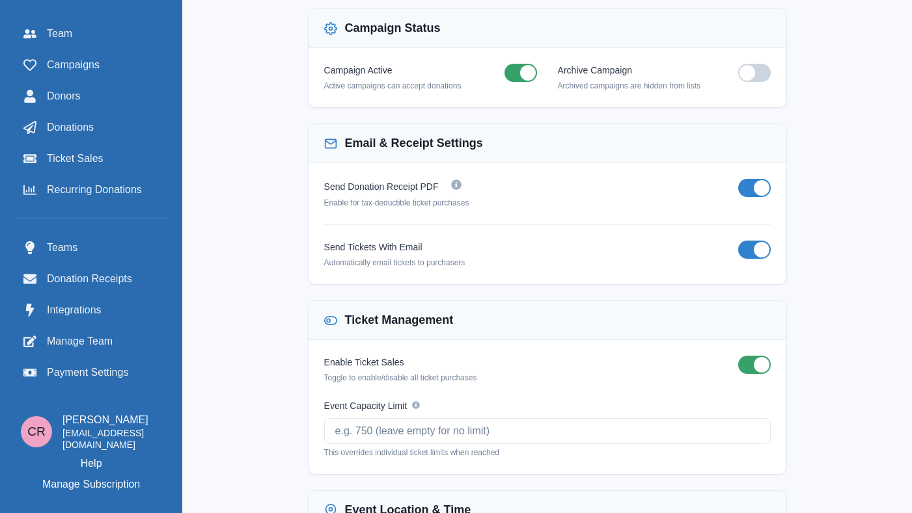
scroll to position [657, 0]
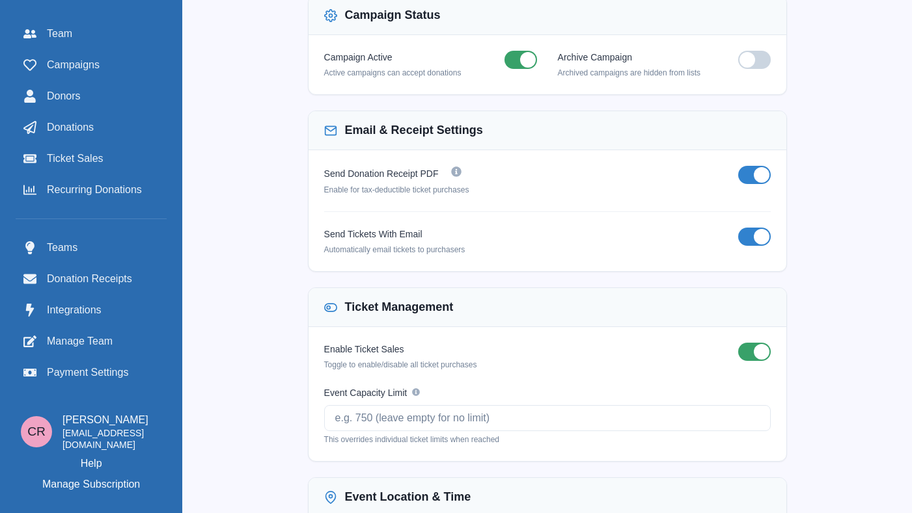
click at [345, 230] on label "Send Tickets With Email" at bounding box center [373, 235] width 98 height 14
drag, startPoint x: 345, startPoint y: 230, endPoint x: 422, endPoint y: 230, distance: 77.4
click at [422, 230] on label "Send Tickets With Email" at bounding box center [373, 235] width 98 height 14
copy label "Send Tickets With Email"
